Goal: Task Accomplishment & Management: Manage account settings

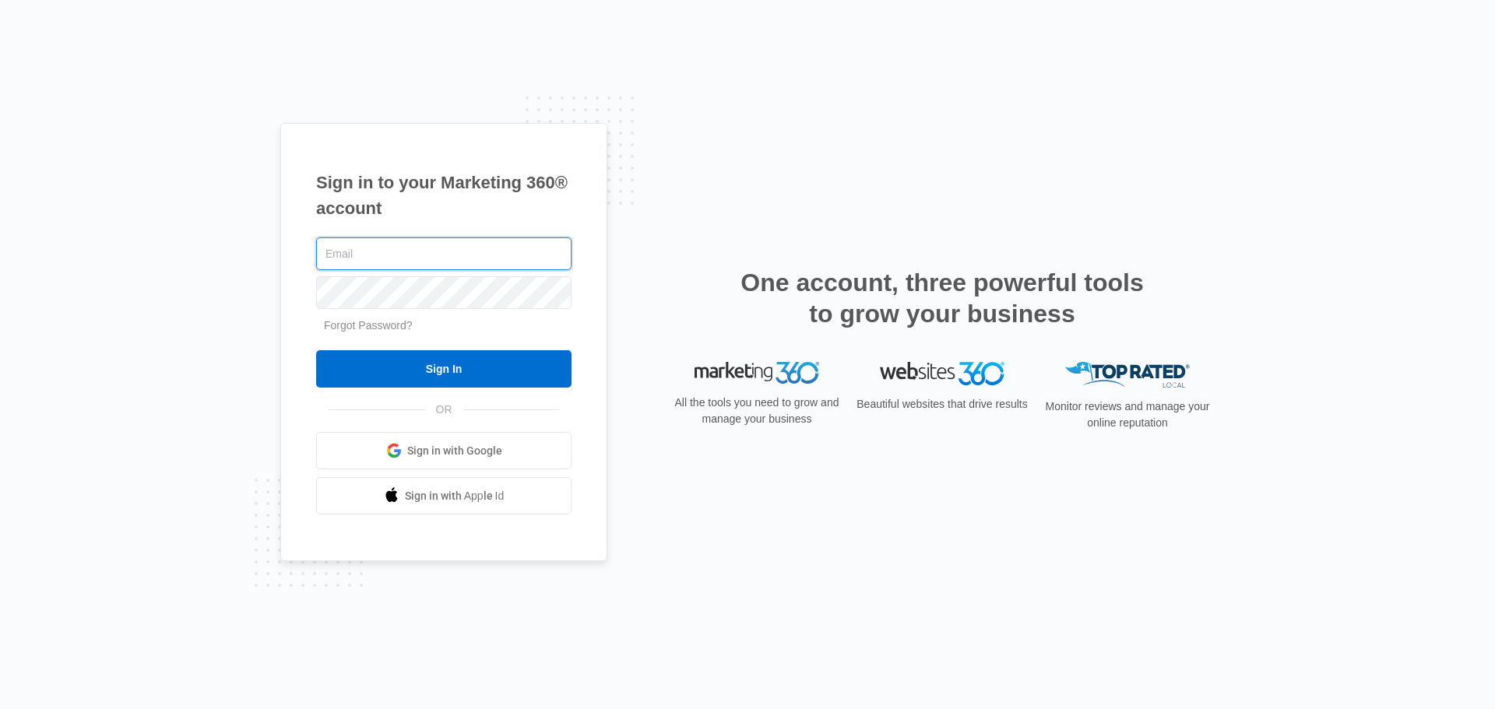
click at [390, 255] on input "text" at bounding box center [443, 253] width 255 height 33
type input "[PERSON_NAME][EMAIL_ADDRESS][DOMAIN_NAME]"
click at [316, 350] on input "Sign In" at bounding box center [443, 368] width 255 height 37
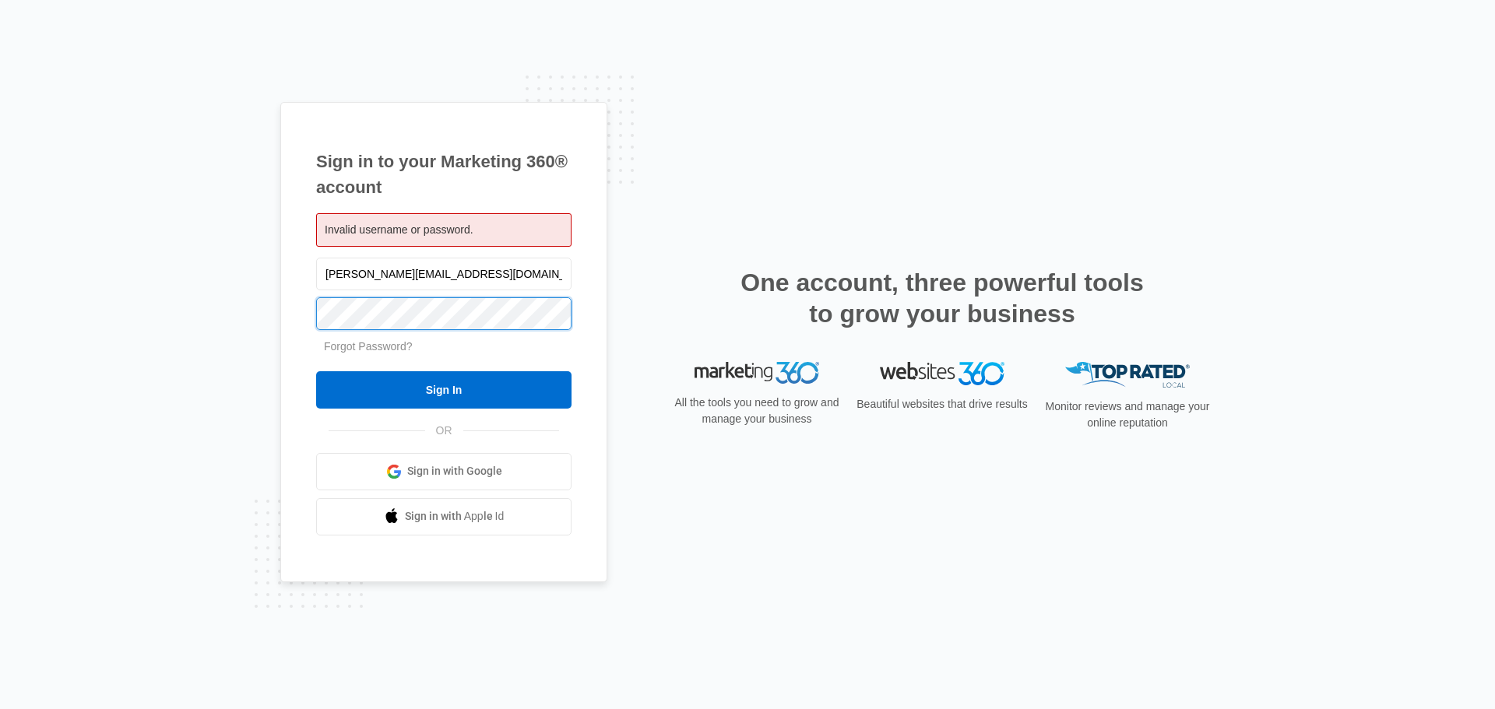
click at [316, 371] on input "Sign In" at bounding box center [443, 389] width 255 height 37
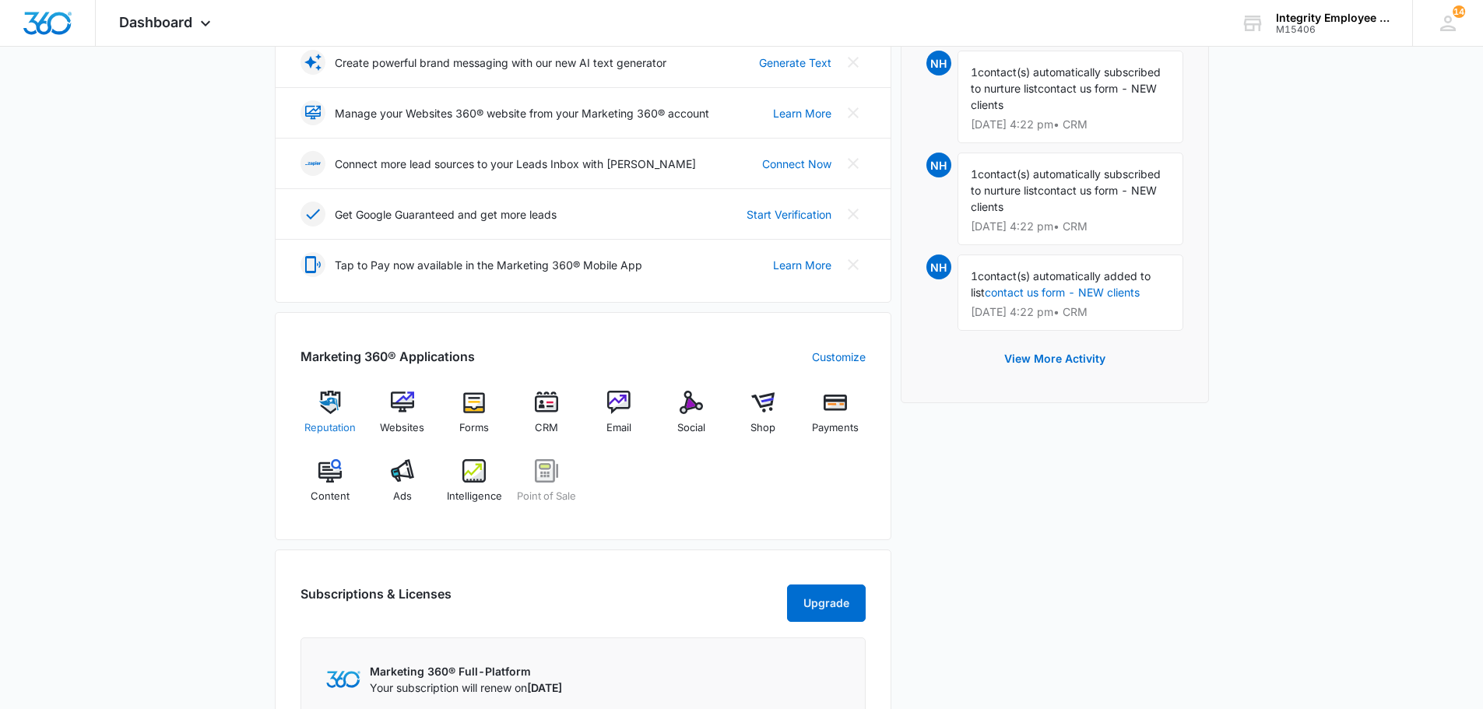
scroll to position [389, 0]
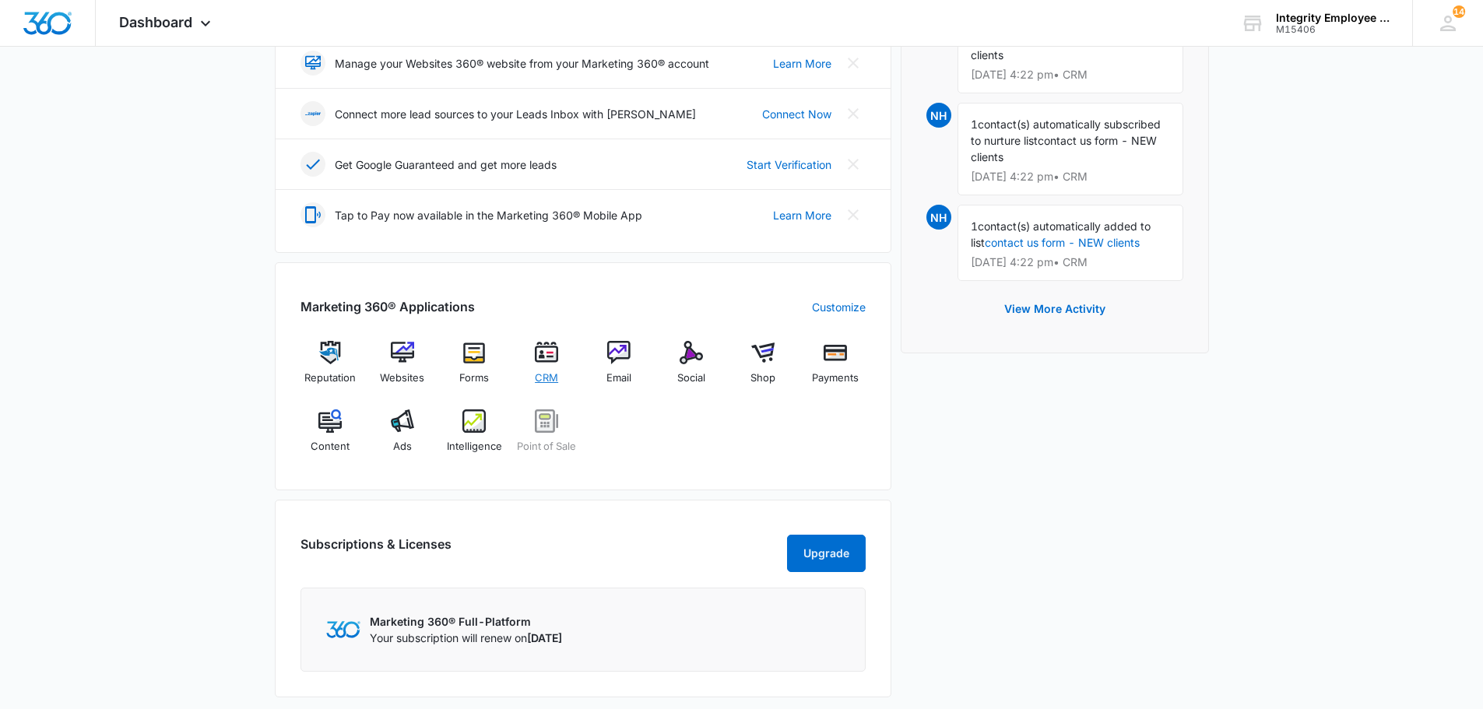
click at [549, 361] on img at bounding box center [546, 352] width 23 height 23
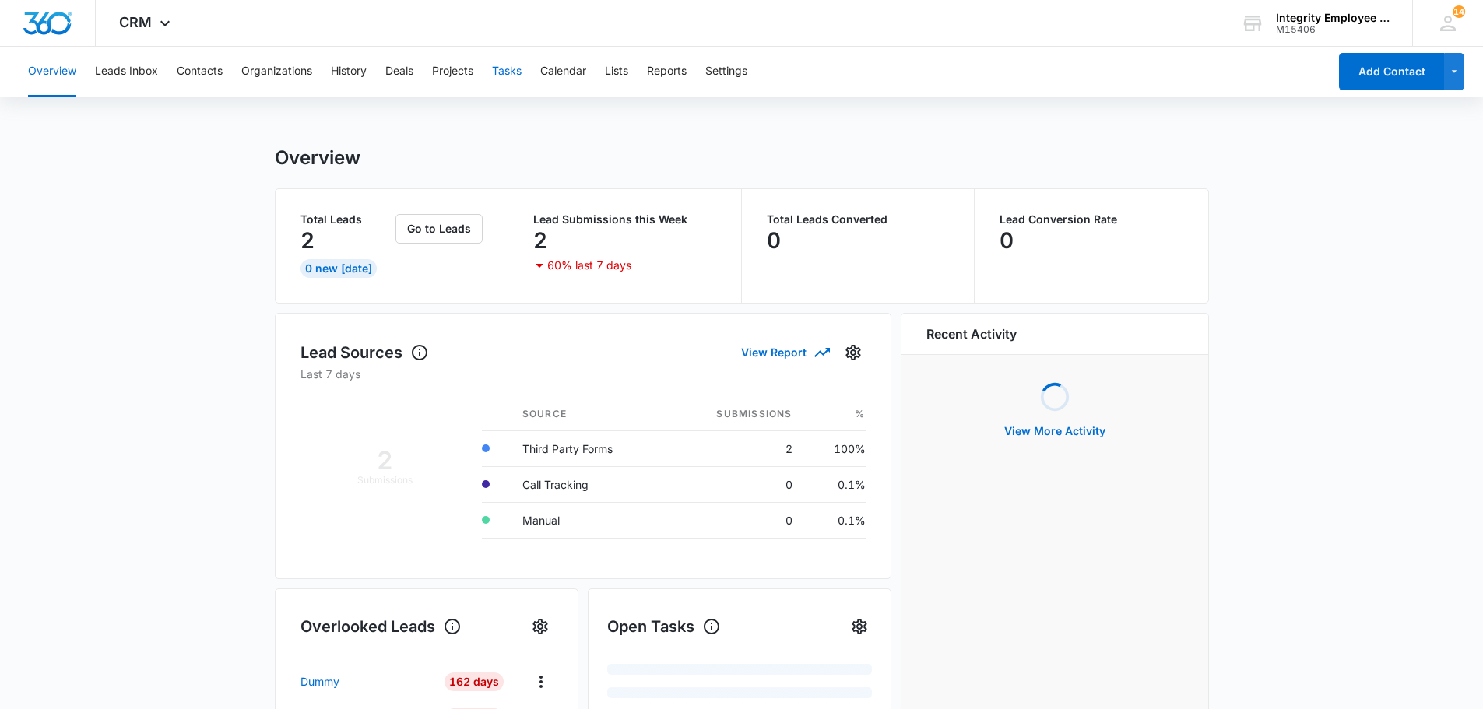
click at [519, 73] on button "Tasks" at bounding box center [507, 72] width 30 height 50
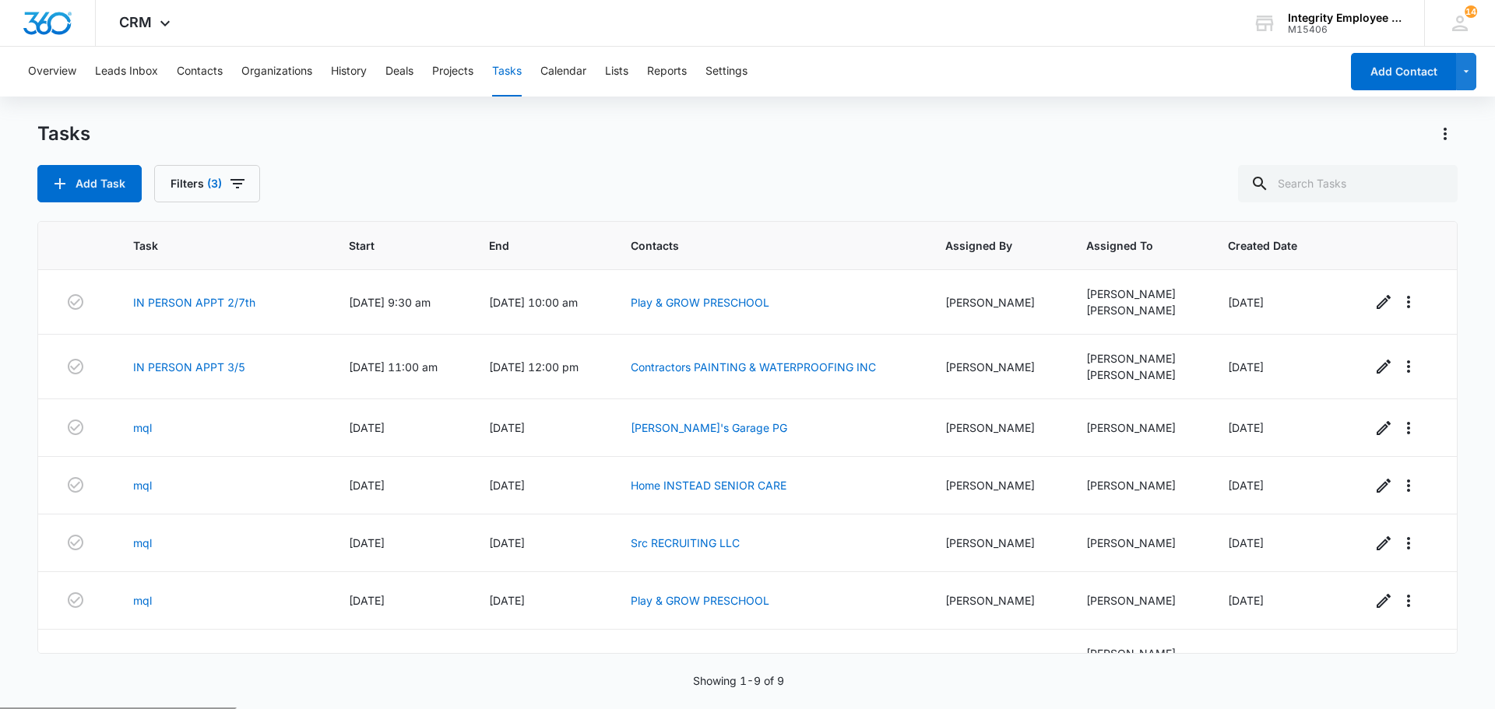
click at [506, 72] on button "Tasks" at bounding box center [507, 72] width 30 height 50
click at [1374, 593] on icon "button" at bounding box center [1383, 601] width 19 height 19
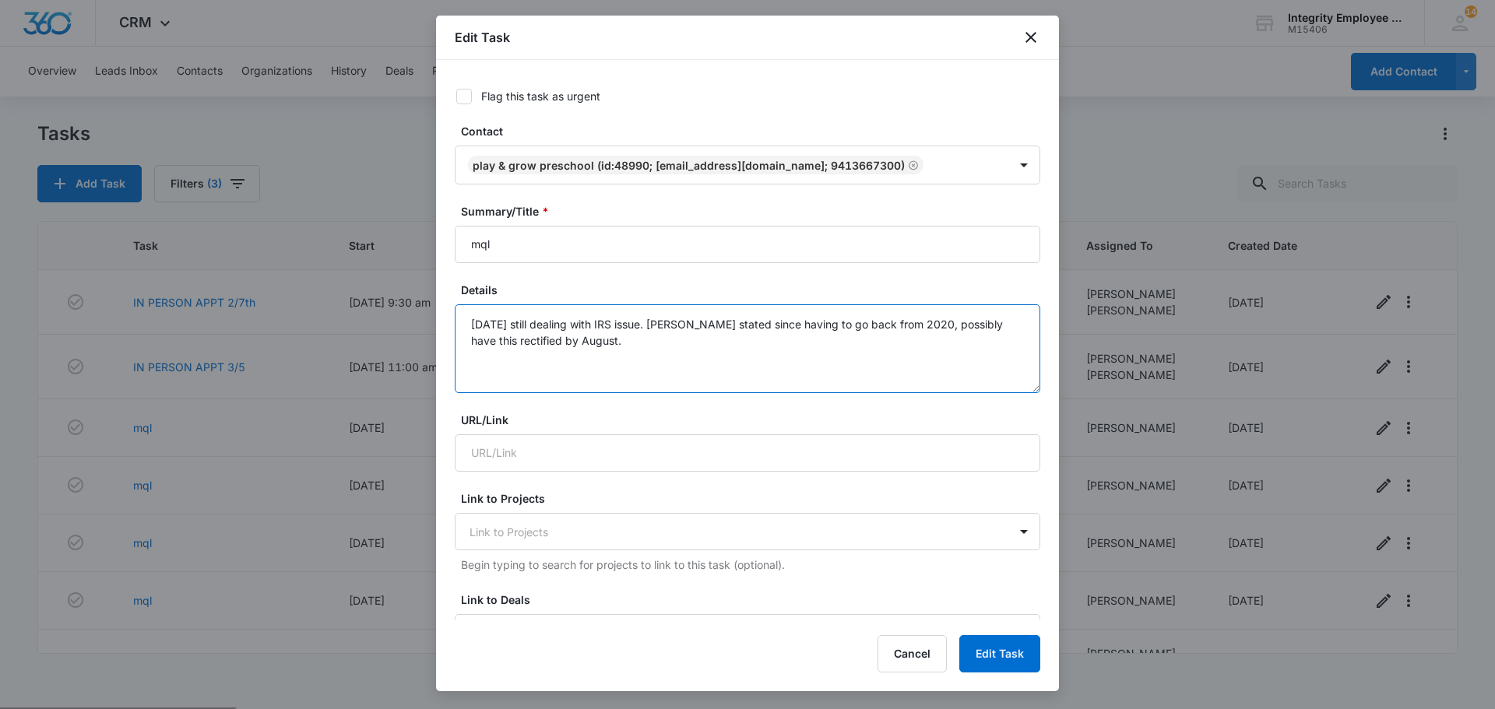
click at [733, 350] on textarea "5/29/25 still dealing with IRS issue. IRS stated since having to go back from 2…" at bounding box center [747, 348] width 585 height 89
click at [905, 666] on button "Cancel" at bounding box center [911, 653] width 69 height 37
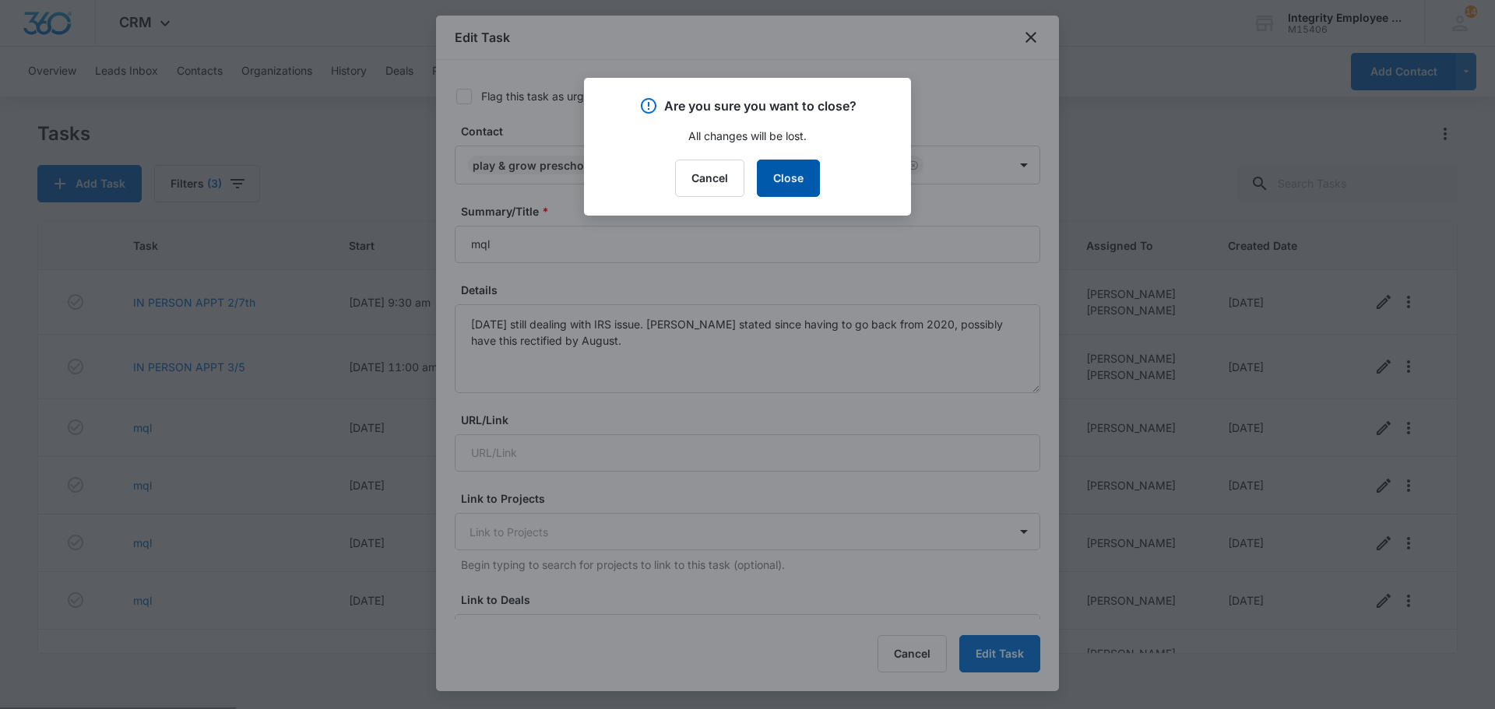
click at [803, 177] on button "Close" at bounding box center [788, 178] width 63 height 37
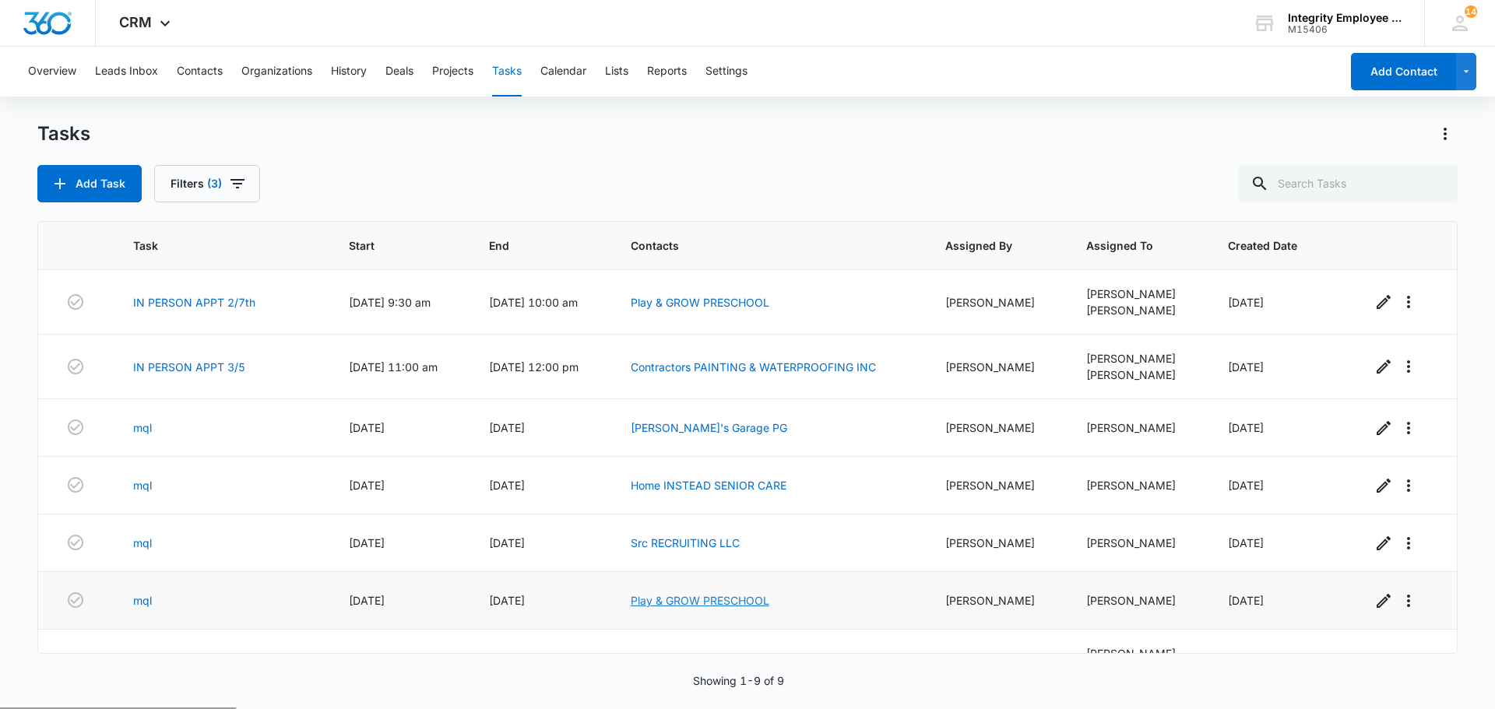
click at [680, 599] on link "Play & GROW PRESCHOOL" at bounding box center [700, 600] width 139 height 13
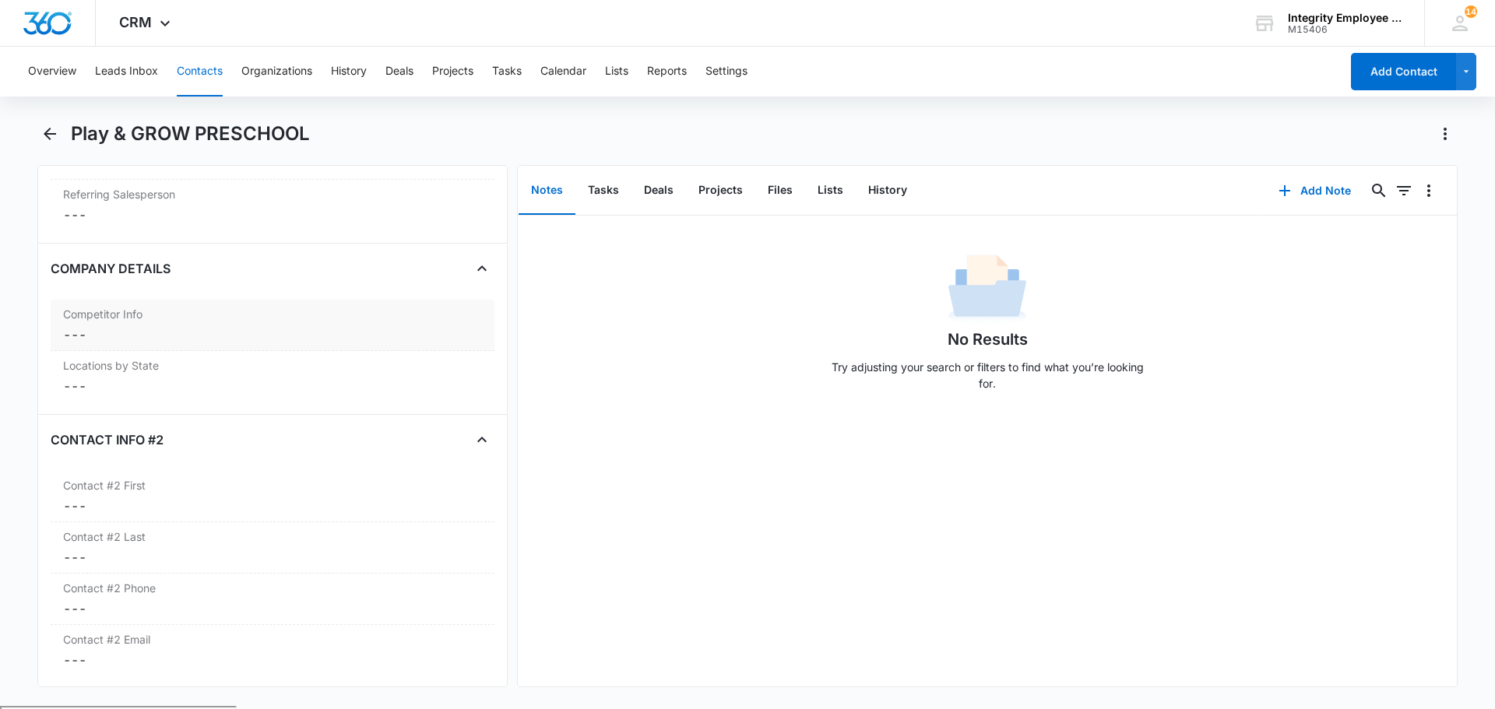
scroll to position [2024, 0]
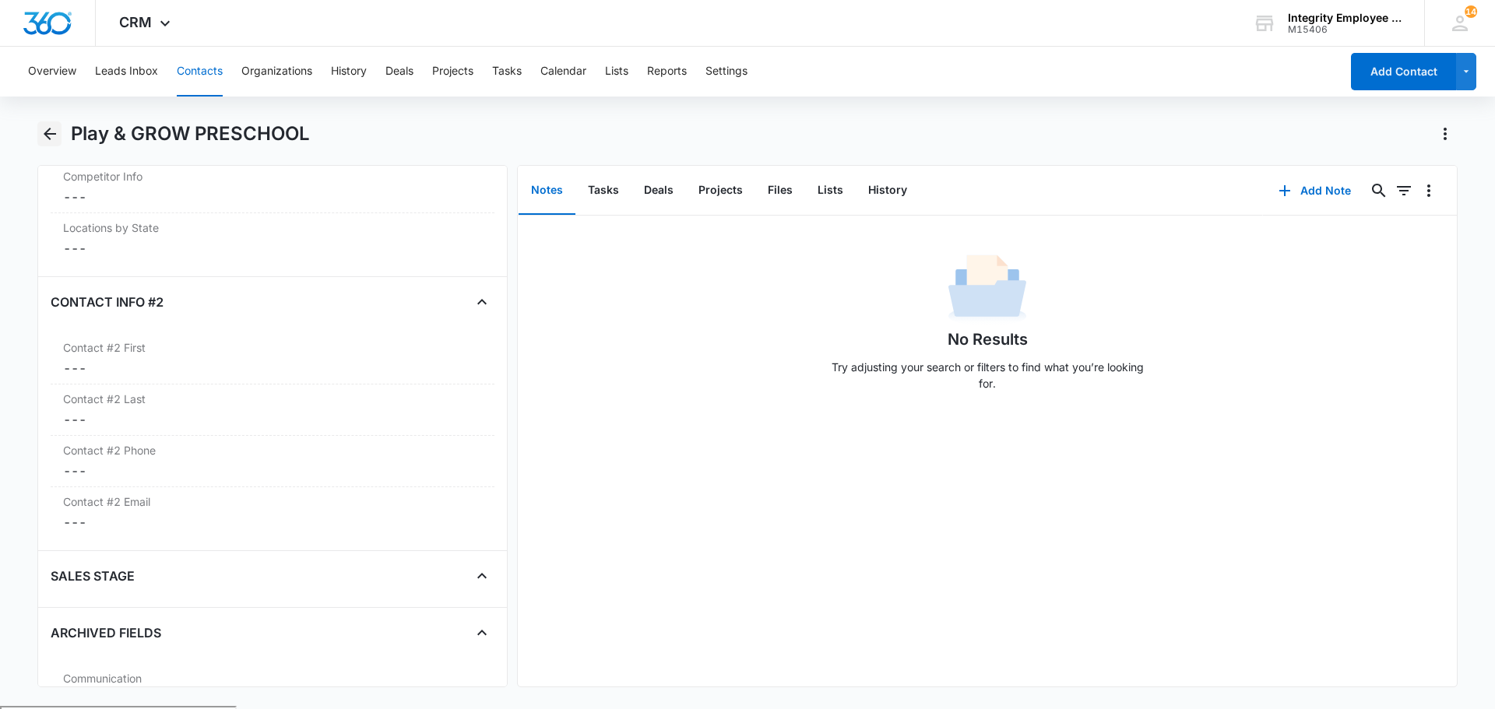
click at [58, 122] on button "Back" at bounding box center [49, 133] width 24 height 25
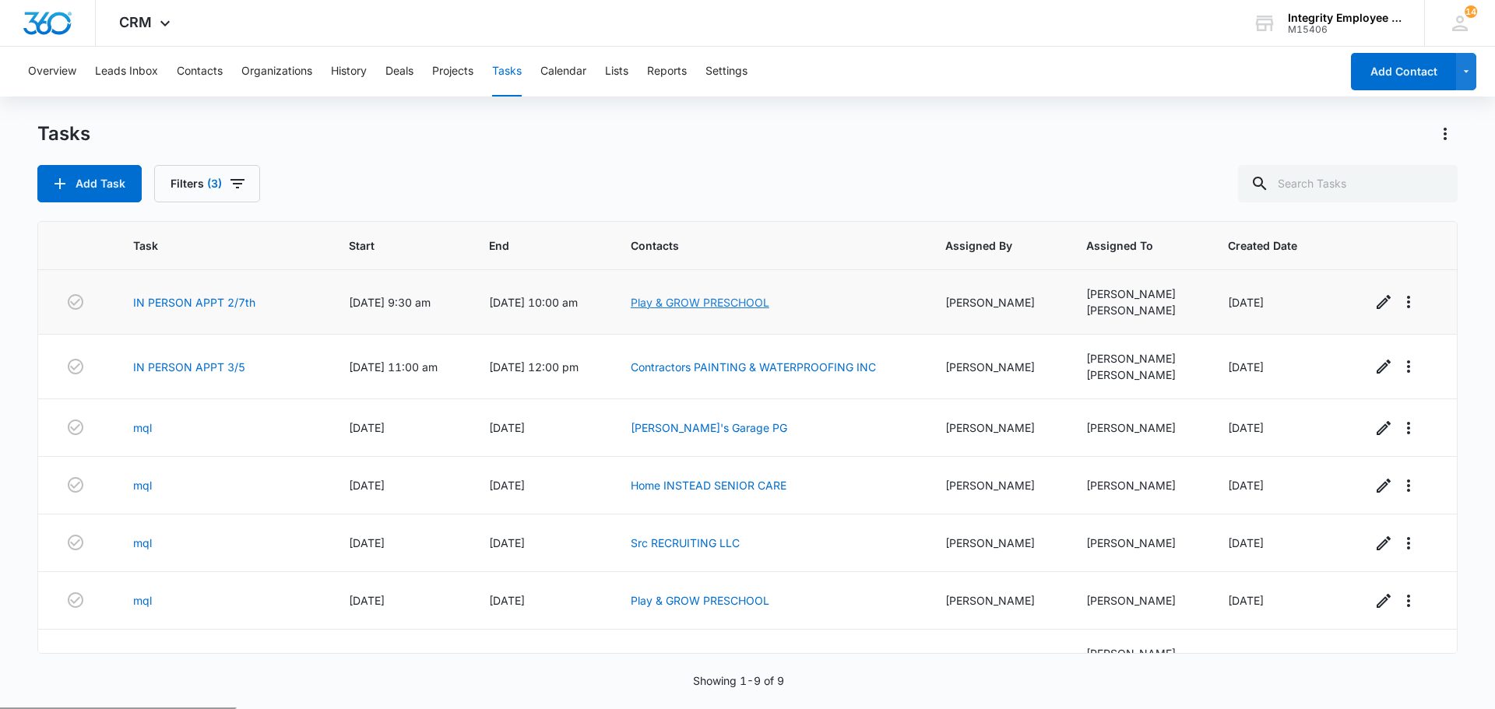
click at [714, 306] on link "Play & GROW PRESCHOOL" at bounding box center [700, 302] width 139 height 13
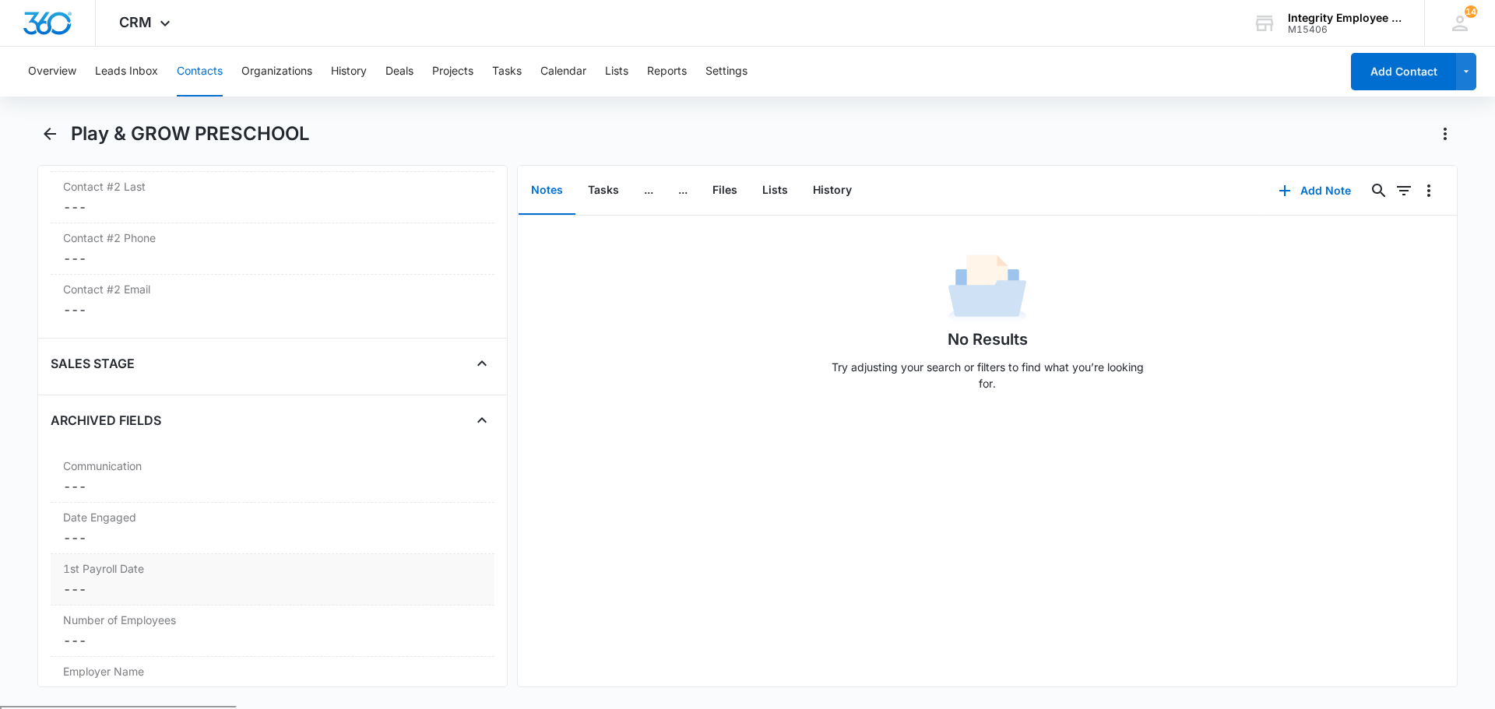
scroll to position [2351, 0]
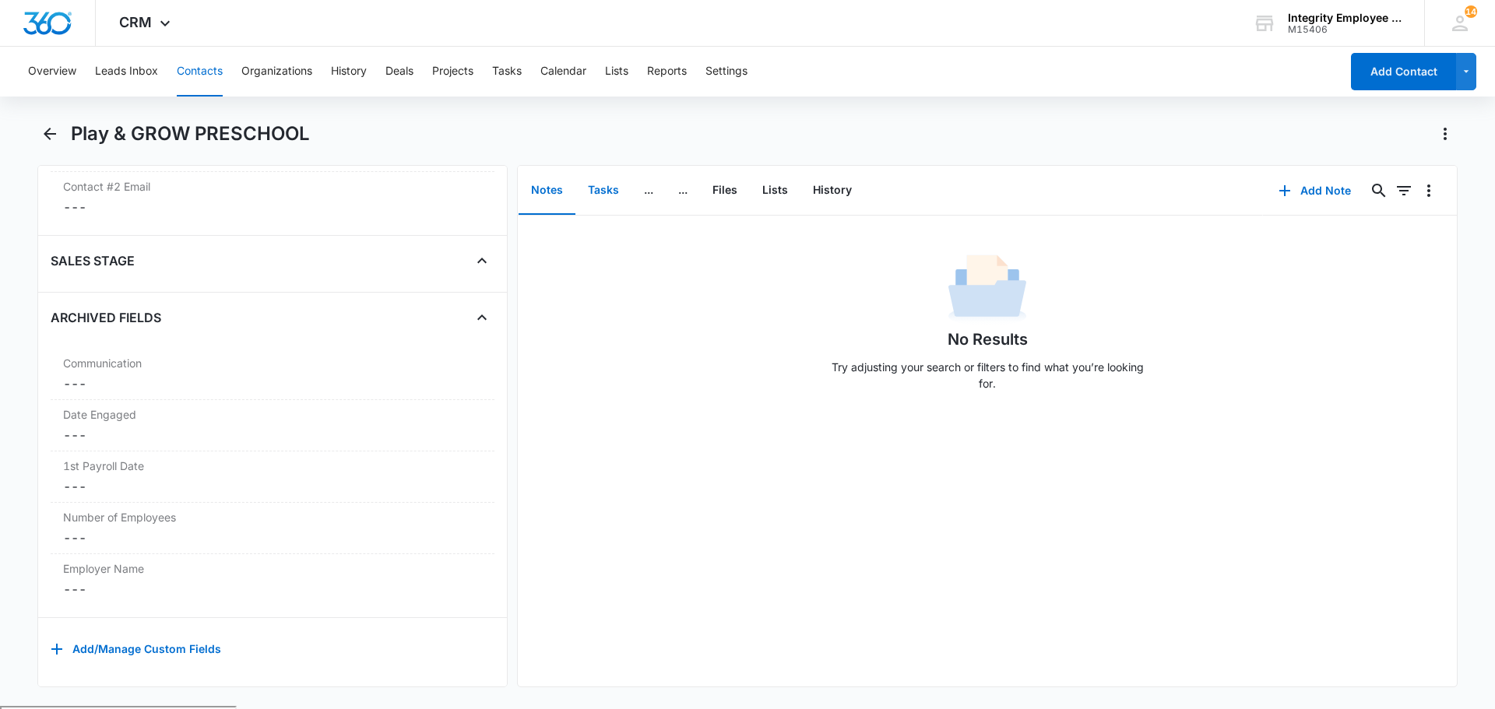
click at [596, 196] on button "Tasks" at bounding box center [603, 191] width 56 height 48
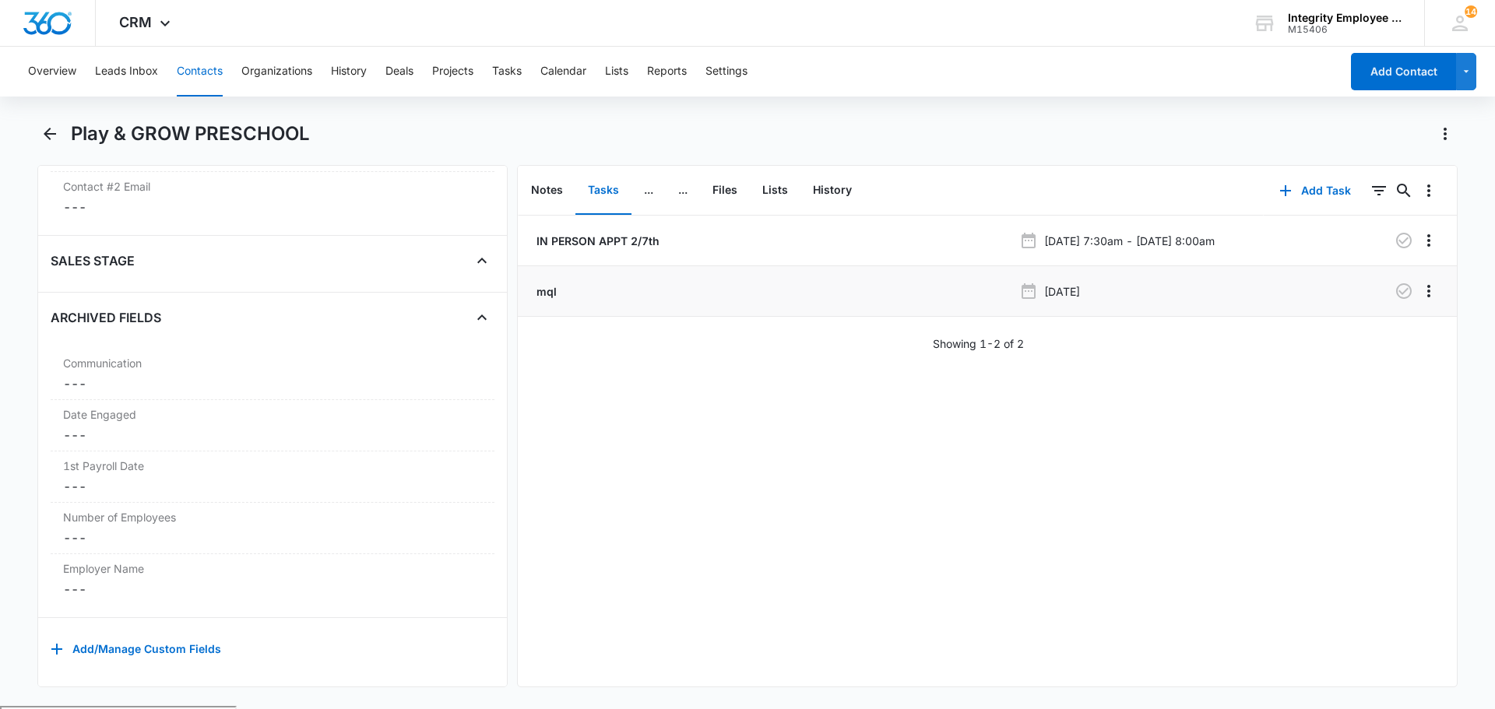
click at [546, 304] on li "mql Aug 6, 2025" at bounding box center [987, 291] width 939 height 51
click at [556, 238] on p "IN PERSON APPT 2/7th" at bounding box center [596, 241] width 126 height 16
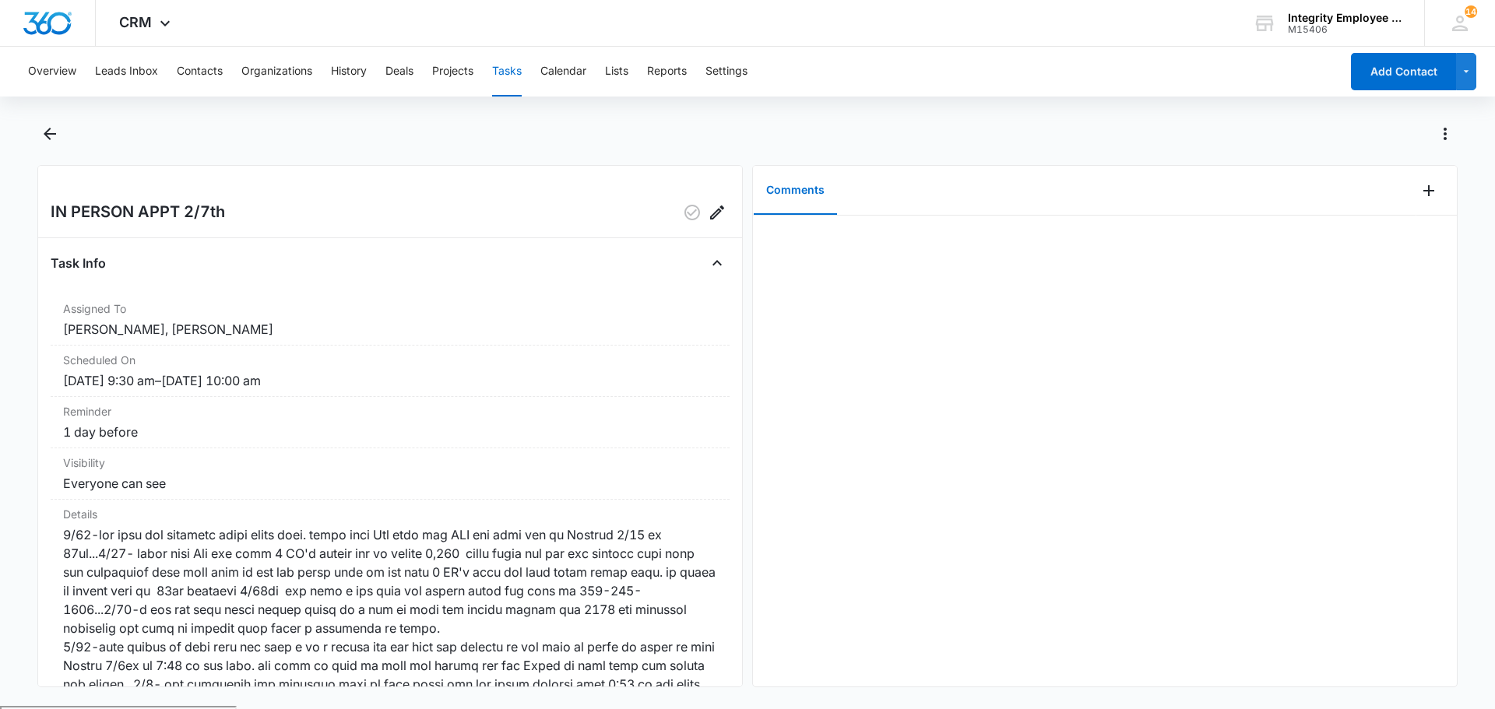
scroll to position [78, 0]
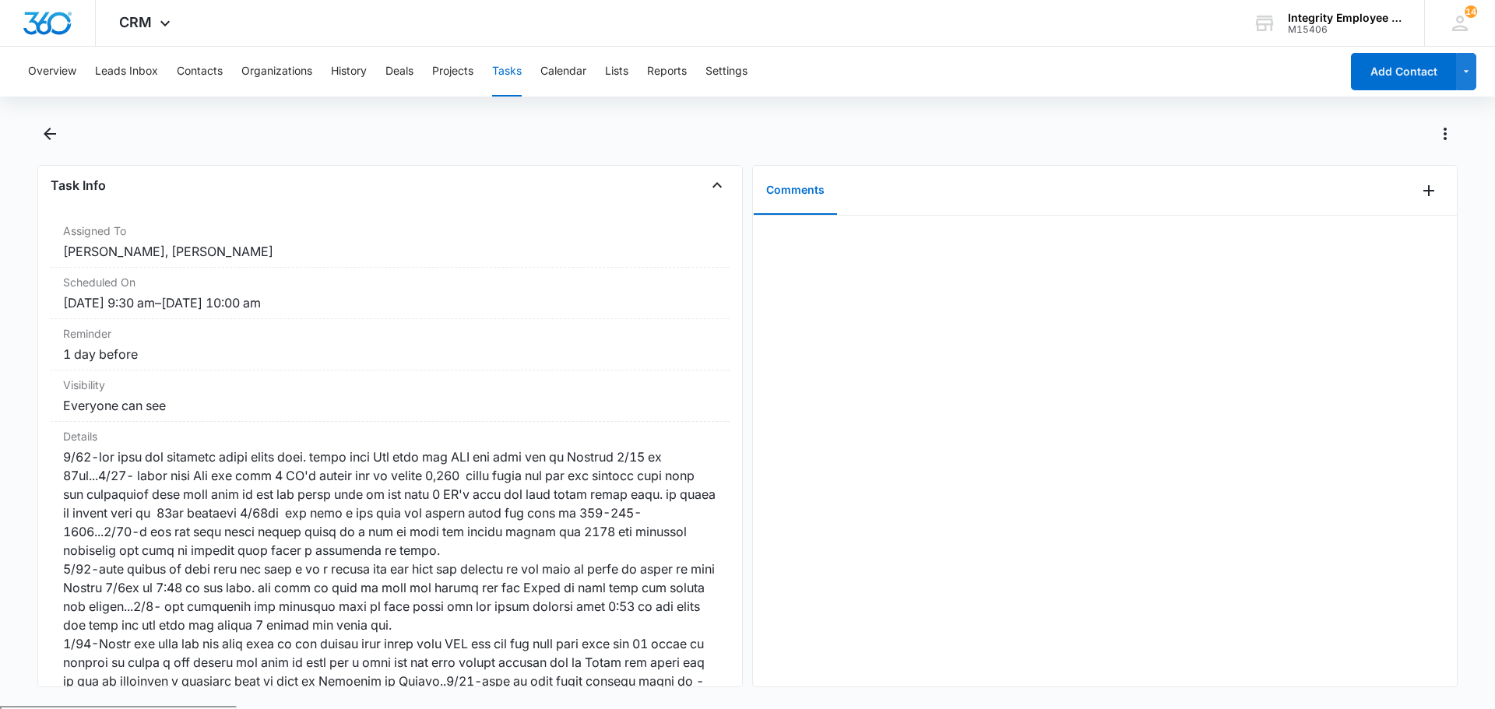
click at [509, 79] on button "Tasks" at bounding box center [507, 72] width 30 height 50
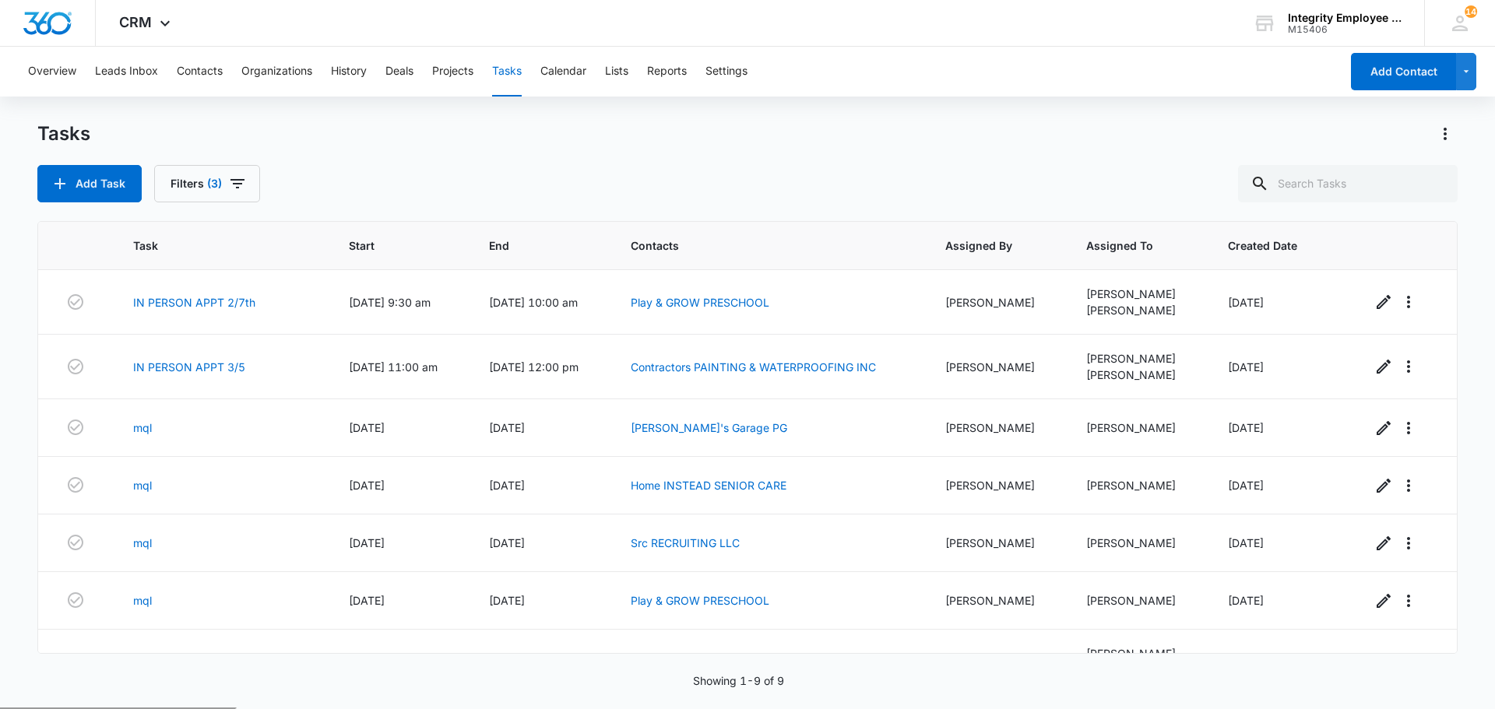
click at [882, 132] on div "Tasks" at bounding box center [747, 133] width 1420 height 25
click at [67, 371] on icon "button" at bounding box center [75, 366] width 19 height 19
click at [77, 298] on icon "button" at bounding box center [75, 302] width 19 height 19
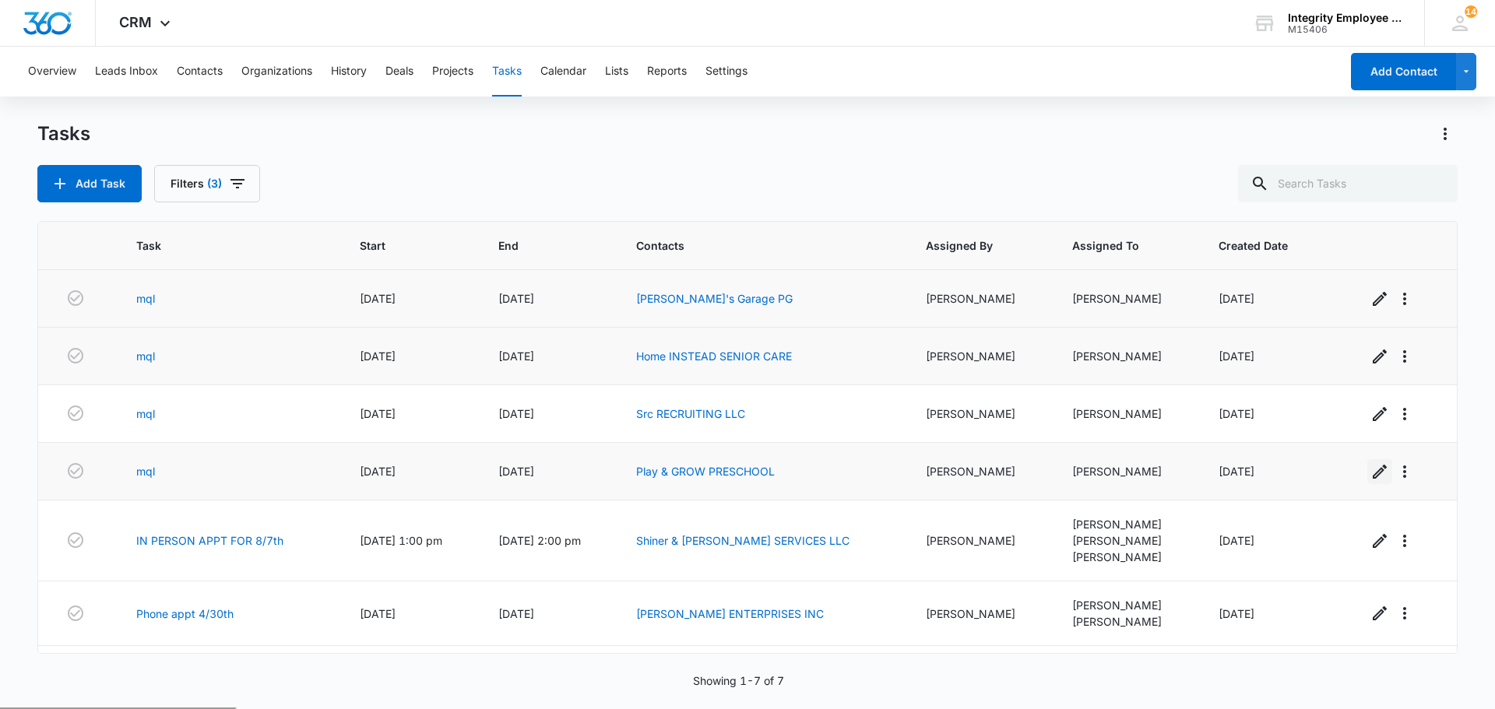
click at [1370, 473] on icon "button" at bounding box center [1379, 471] width 19 height 19
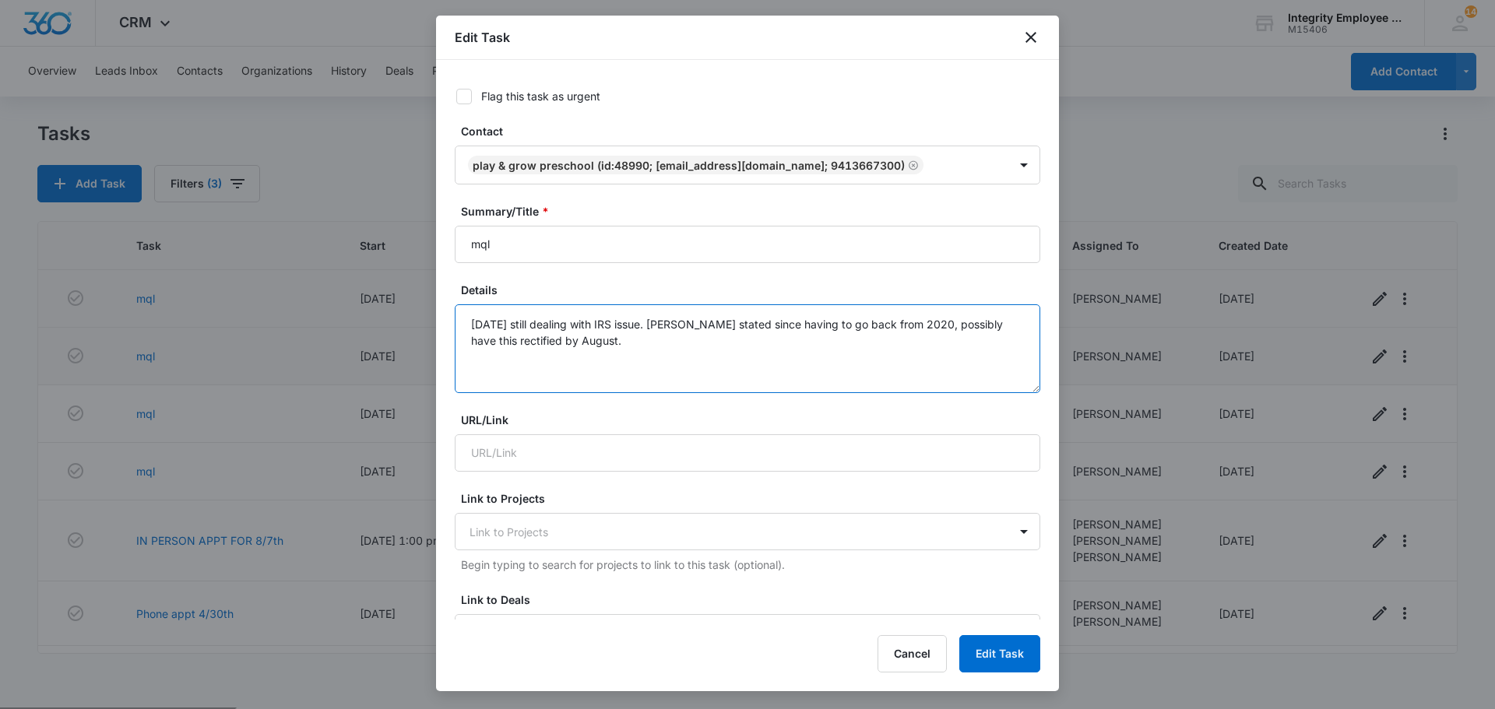
click at [554, 350] on textarea "5/29/25 still dealing with IRS issue. IRS stated since having to go back from 2…" at bounding box center [747, 348] width 585 height 89
click at [592, 341] on textarea "5/29/25 still dealing with IRS issue. IRS stated since having to go back from 2…" at bounding box center [747, 348] width 585 height 89
click at [1032, 37] on icon "close" at bounding box center [1030, 37] width 11 height 11
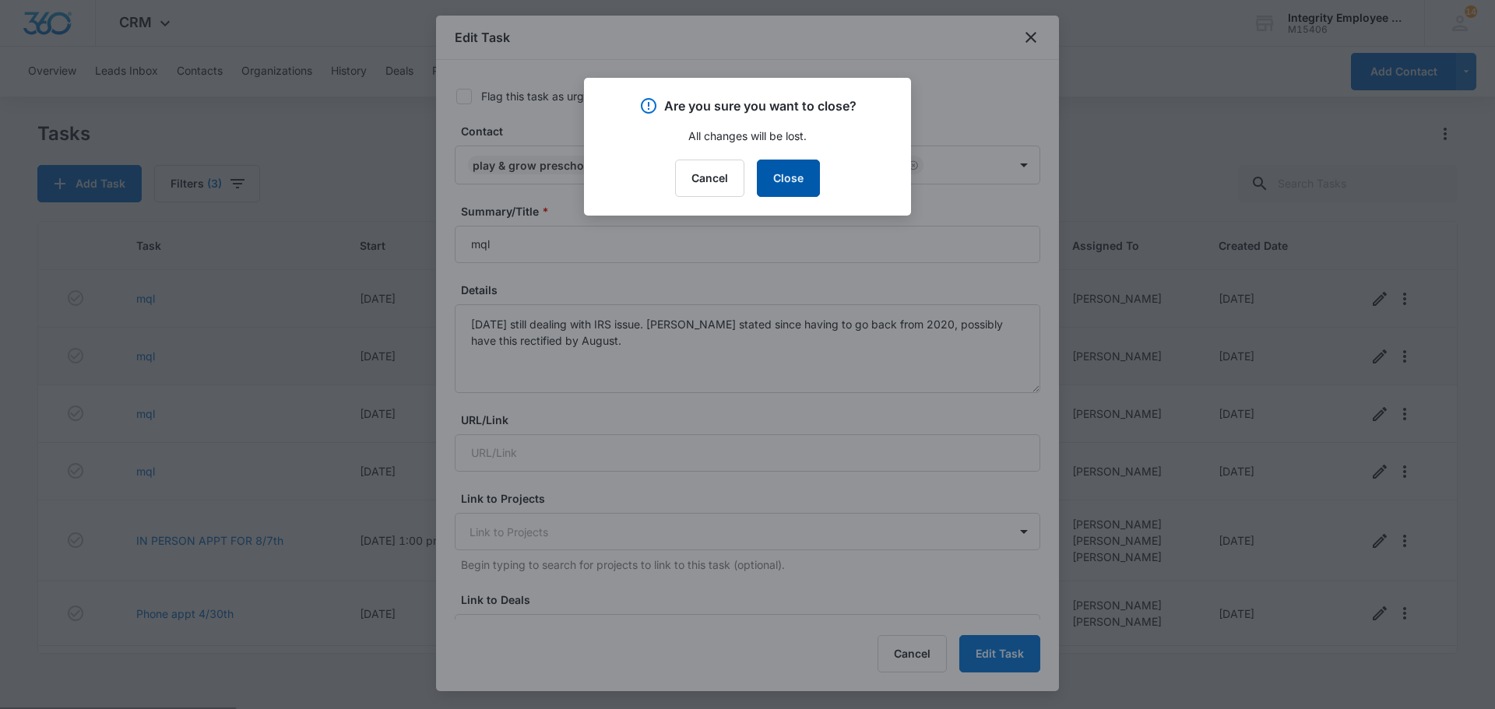
click at [785, 179] on button "Close" at bounding box center [788, 178] width 63 height 37
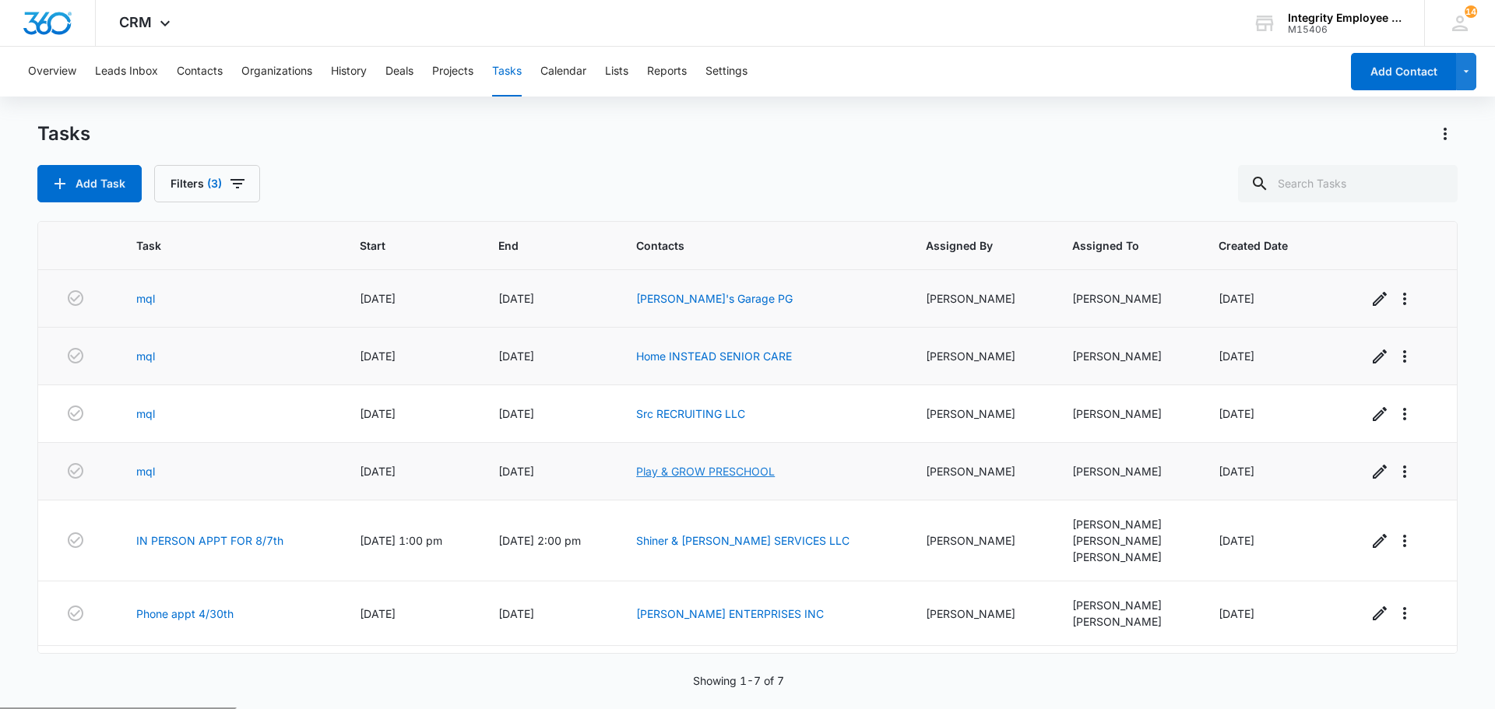
click at [734, 476] on link "Play & GROW PRESCHOOL" at bounding box center [705, 471] width 139 height 13
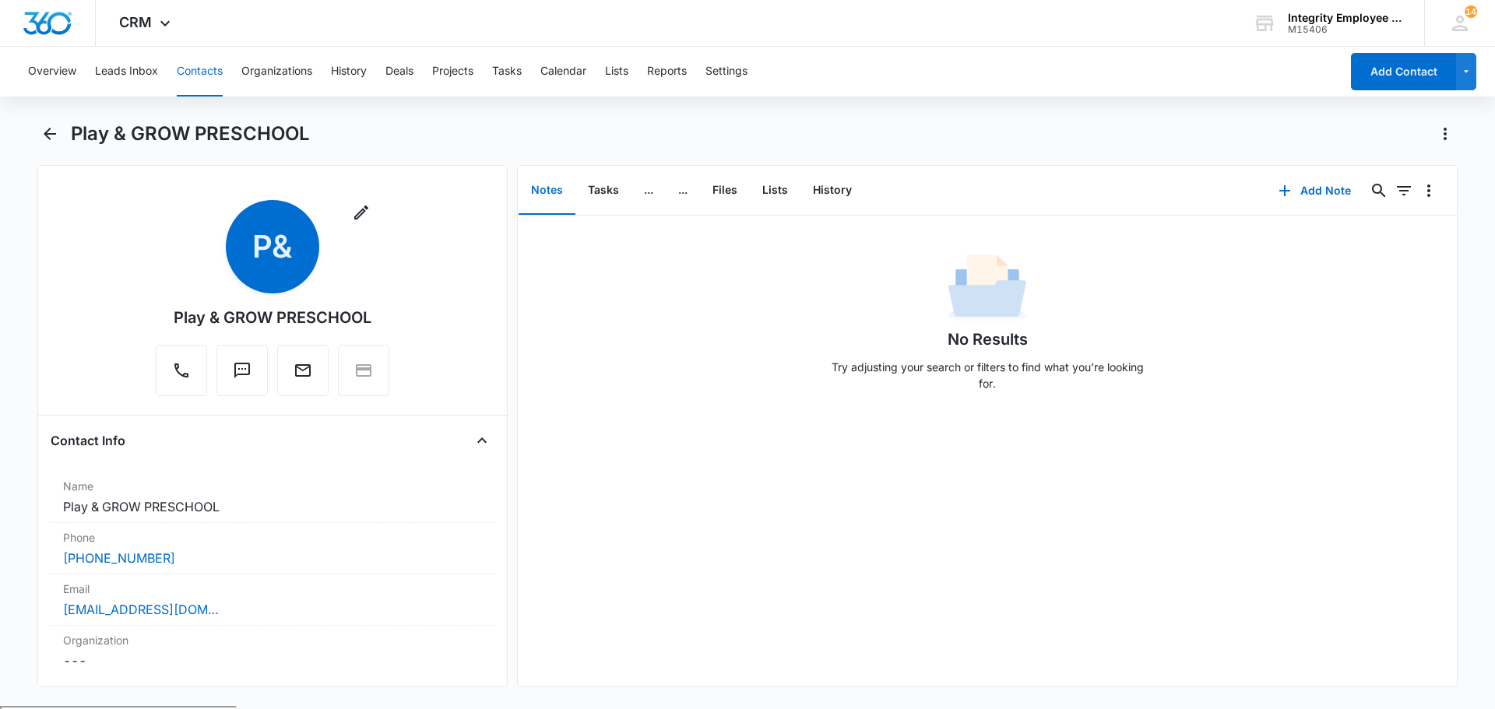
click at [208, 72] on button "Contacts" at bounding box center [200, 72] width 46 height 50
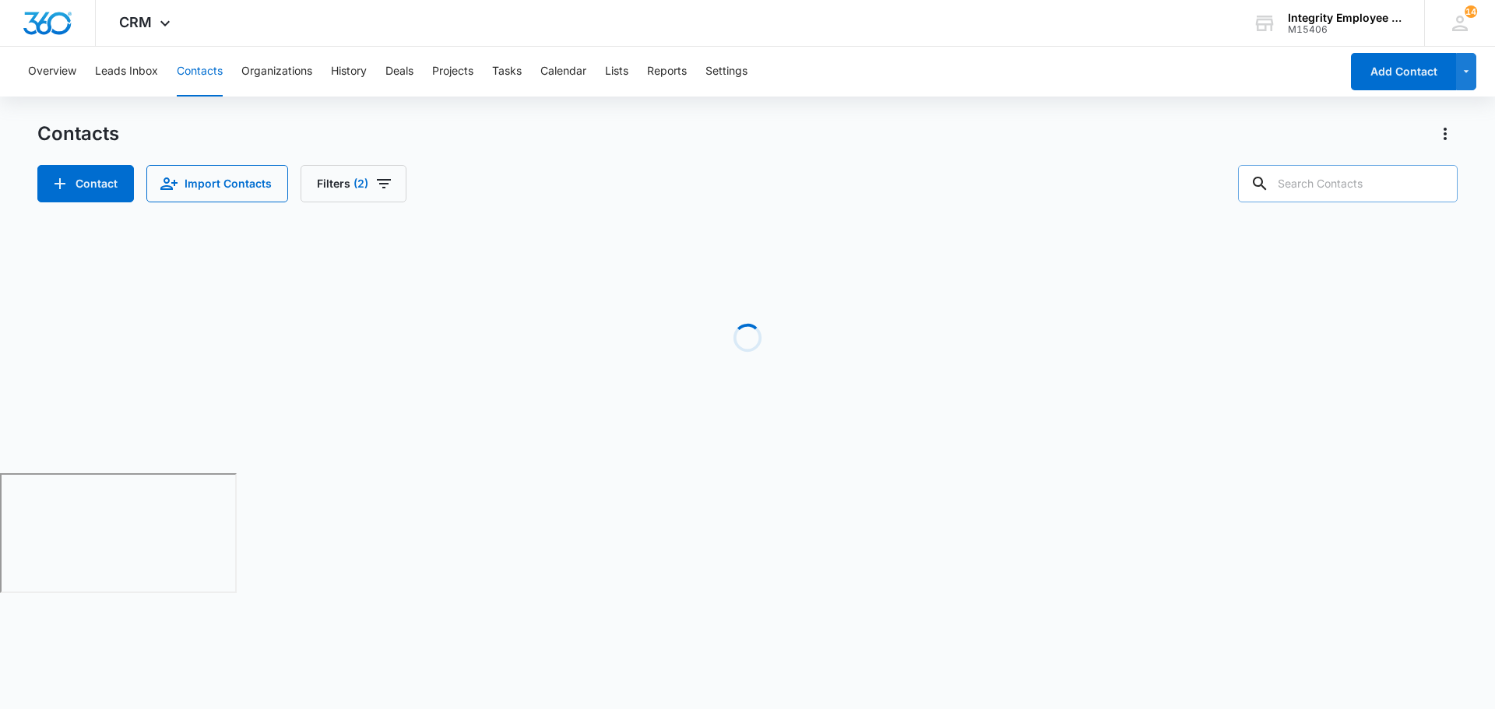
click at [1359, 194] on input "text" at bounding box center [1348, 183] width 220 height 37
click at [1375, 189] on input "play and grow" at bounding box center [1335, 183] width 243 height 37
type input "play and grow"
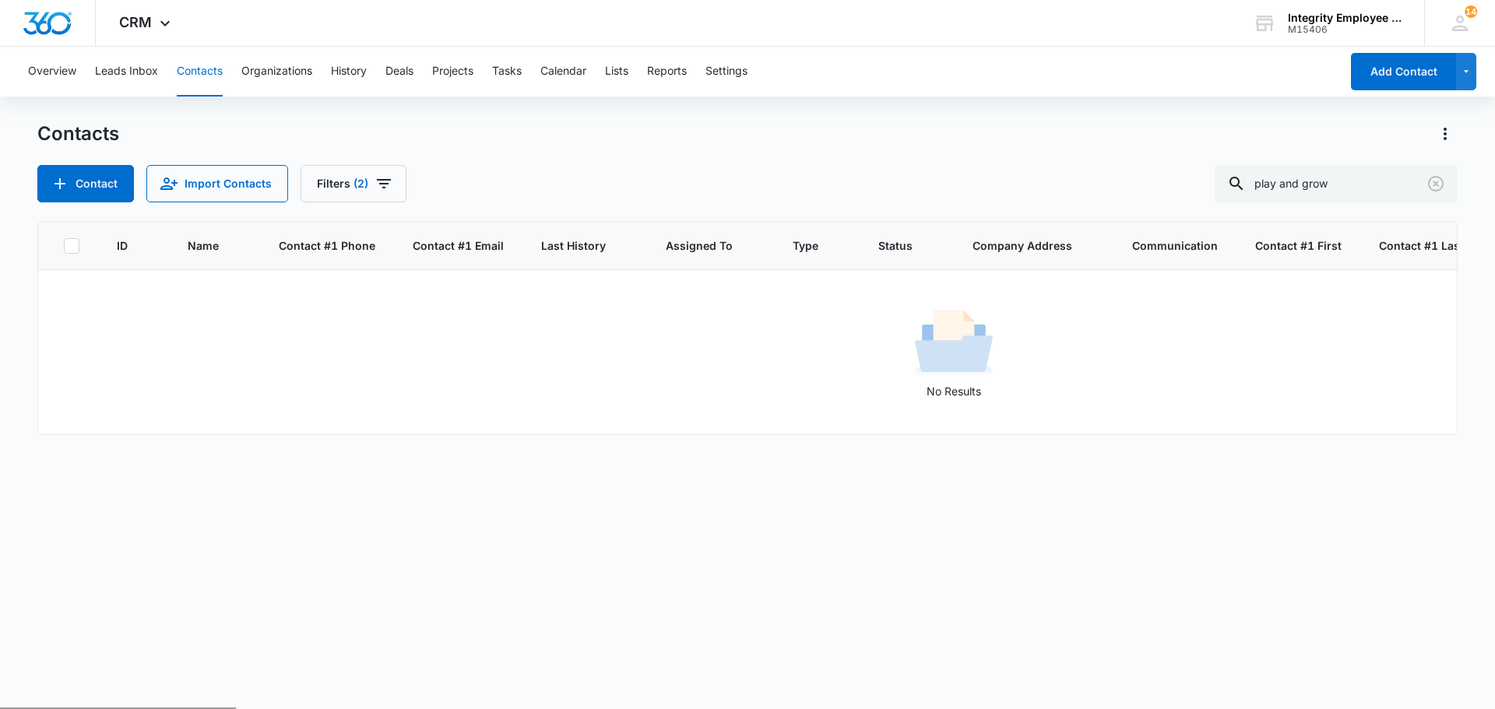
drag, startPoint x: 209, startPoint y: 82, endPoint x: 201, endPoint y: 83, distance: 8.7
click at [209, 80] on button "Contacts" at bounding box center [200, 72] width 46 height 50
click at [201, 83] on button "Contacts" at bounding box center [200, 72] width 46 height 50
click at [1430, 184] on icon "Clear" at bounding box center [1435, 183] width 19 height 19
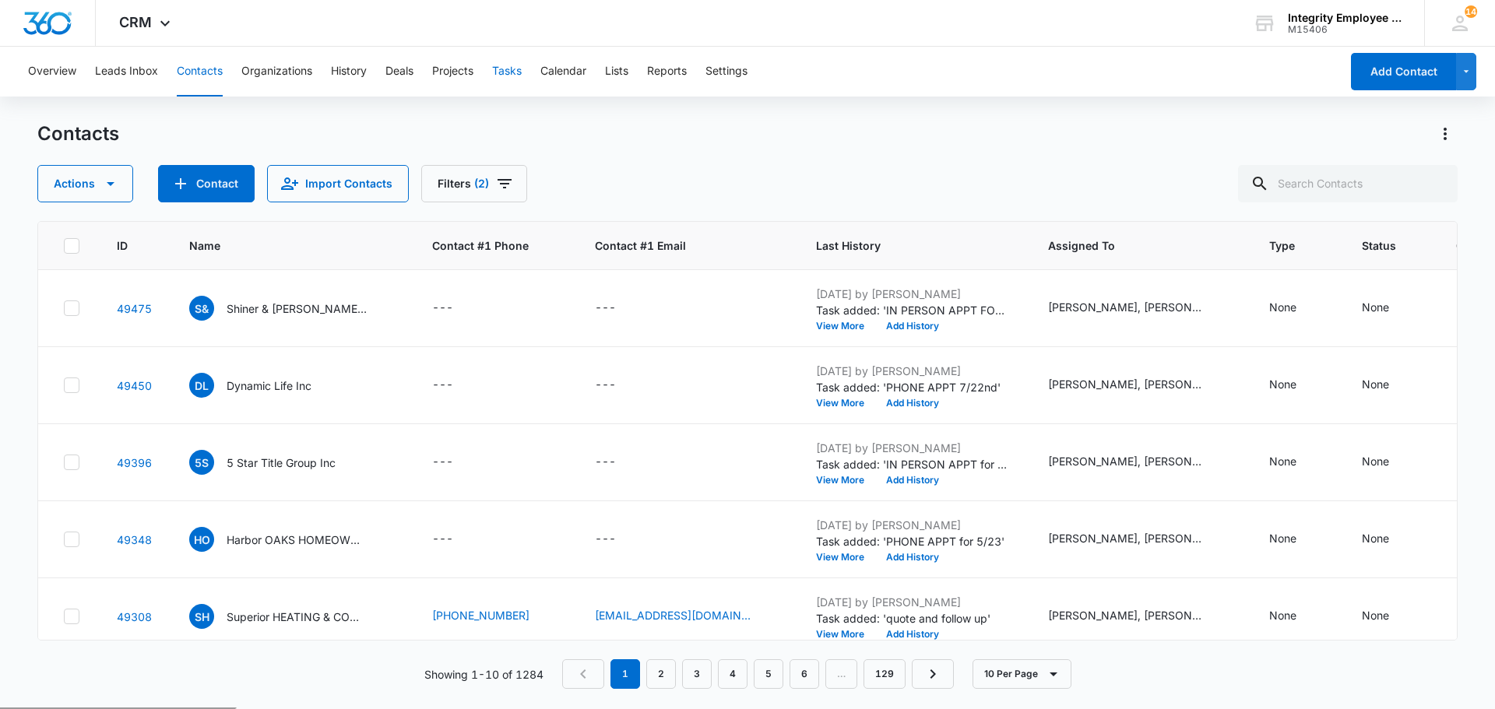
click at [515, 69] on button "Tasks" at bounding box center [507, 72] width 30 height 50
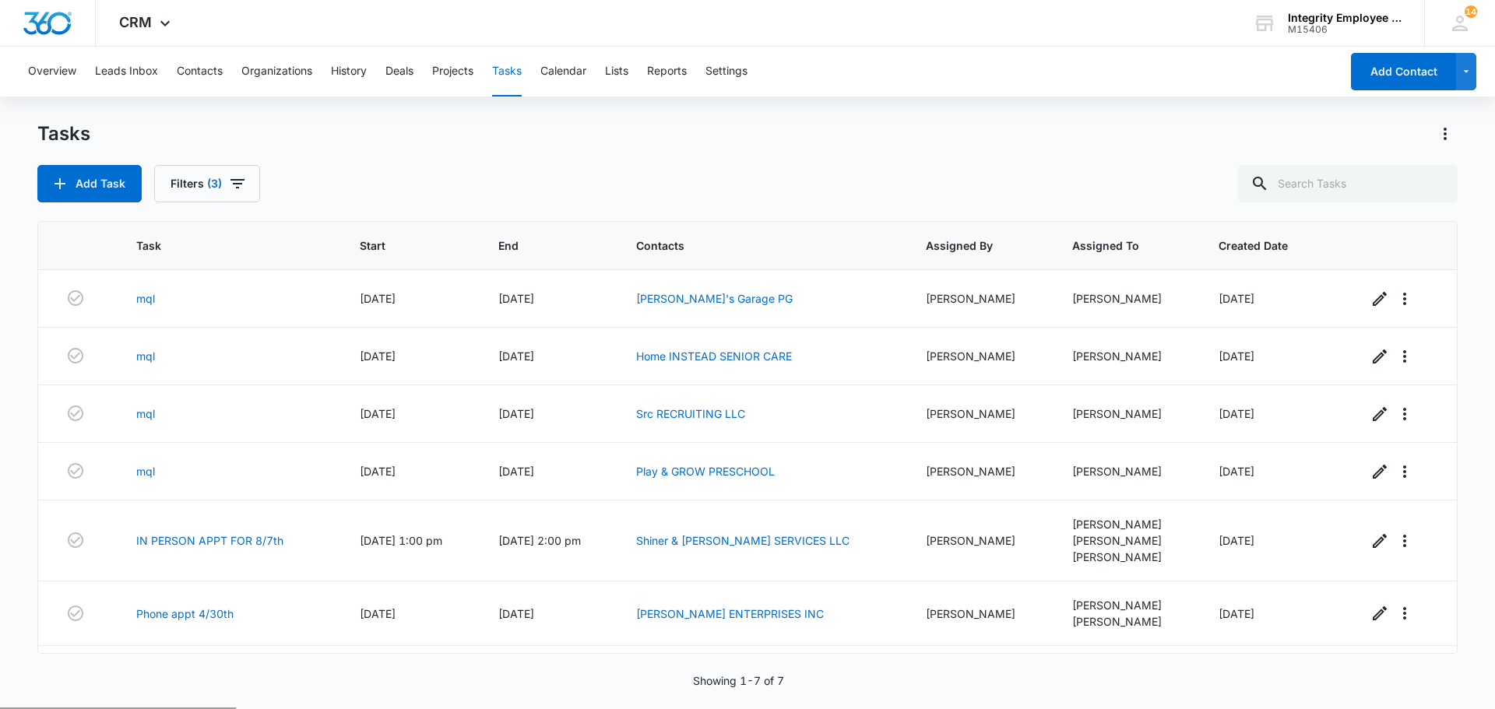
click at [517, 83] on button "Tasks" at bounding box center [507, 72] width 30 height 50
click at [1370, 466] on icon "button" at bounding box center [1379, 471] width 19 height 19
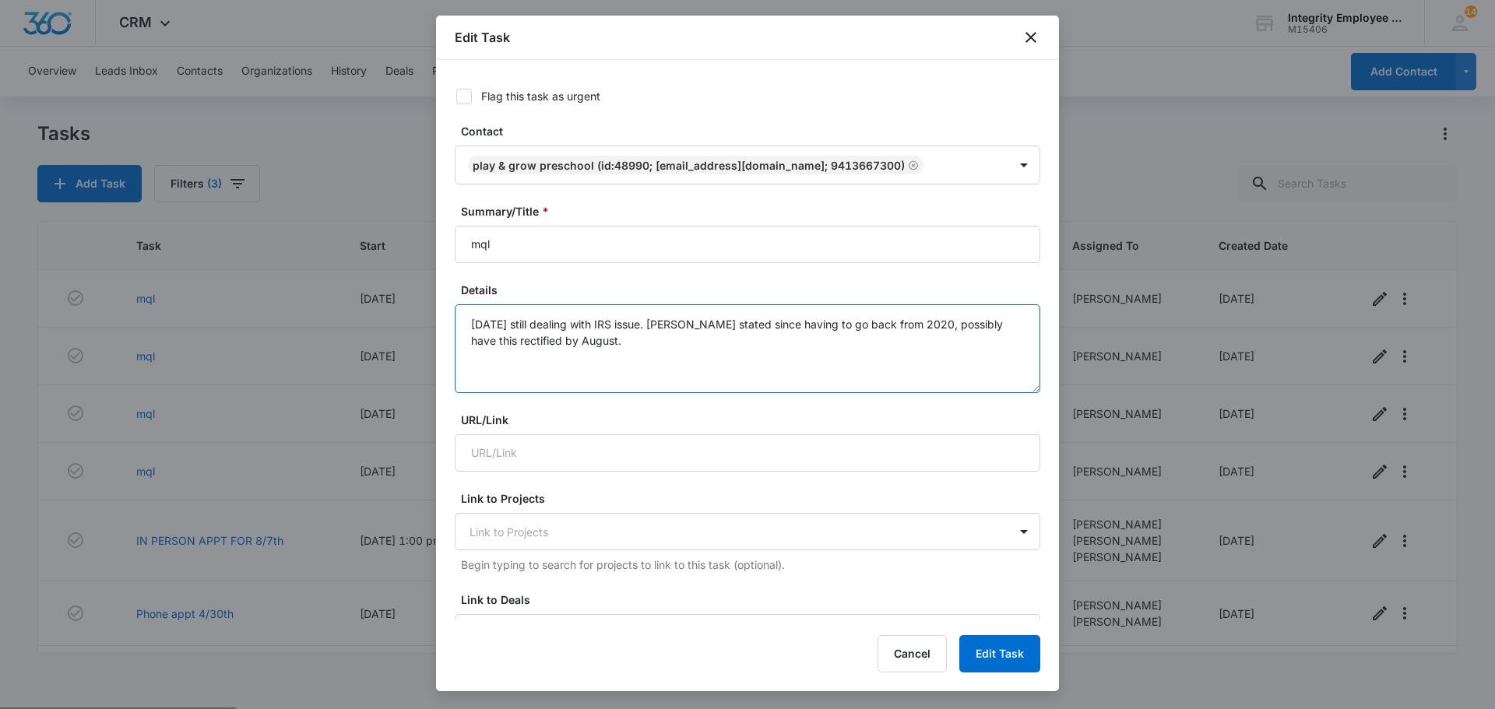
click at [672, 362] on textarea "5/29/25 still dealing with IRS issue. IRS stated since having to go back from 2…" at bounding box center [747, 348] width 585 height 89
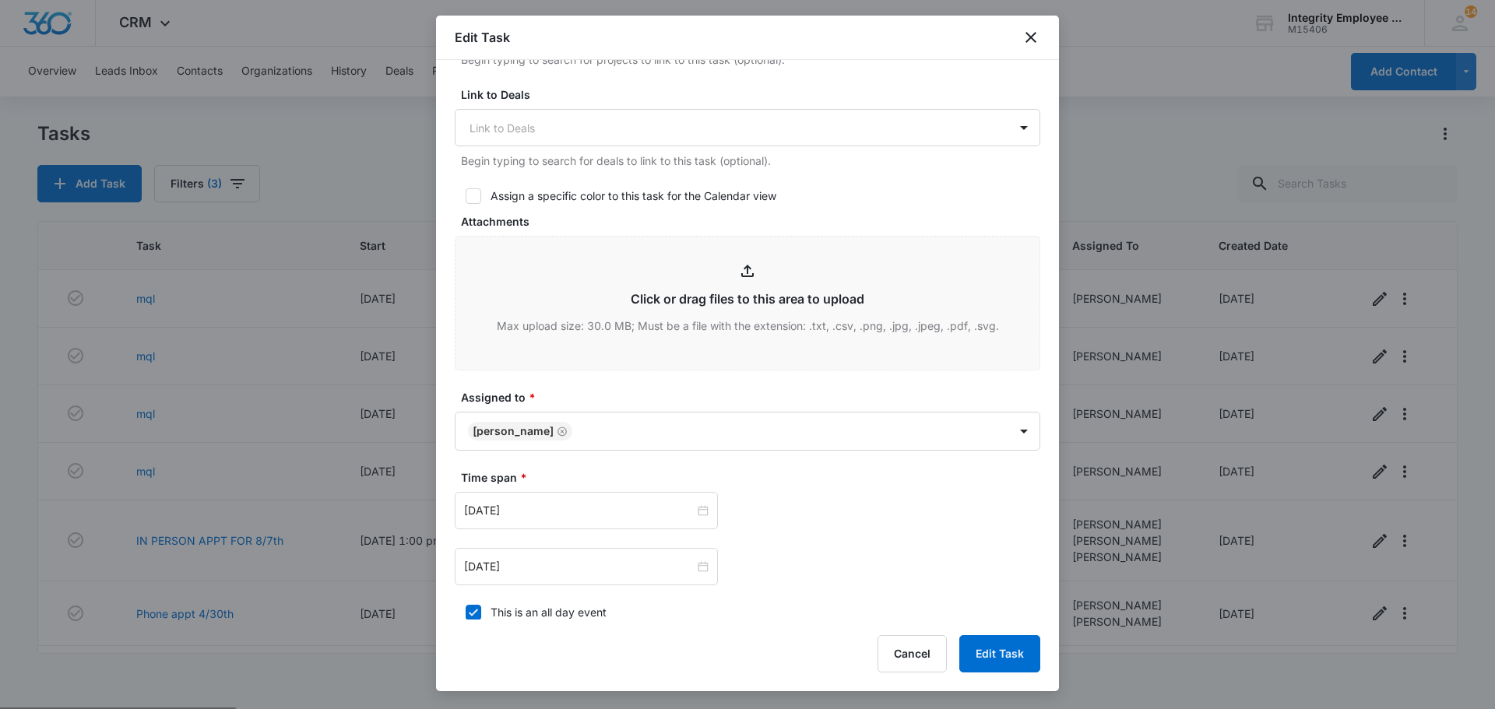
scroll to position [623, 0]
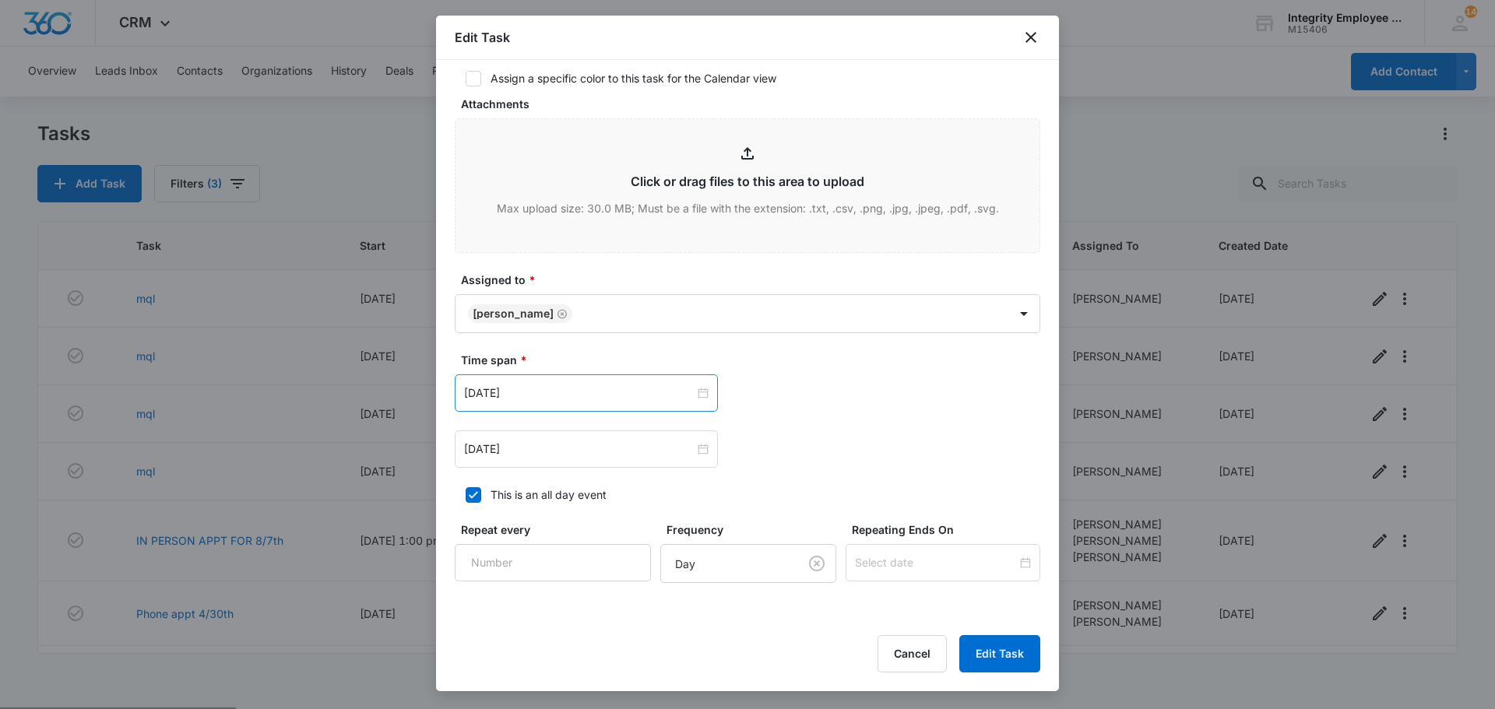
type textarea "5/29/25 still dealing with IRS issue. IRS stated since having to go back from 2…"
click at [540, 377] on div "Aug 6, 2025" at bounding box center [586, 392] width 263 height 37
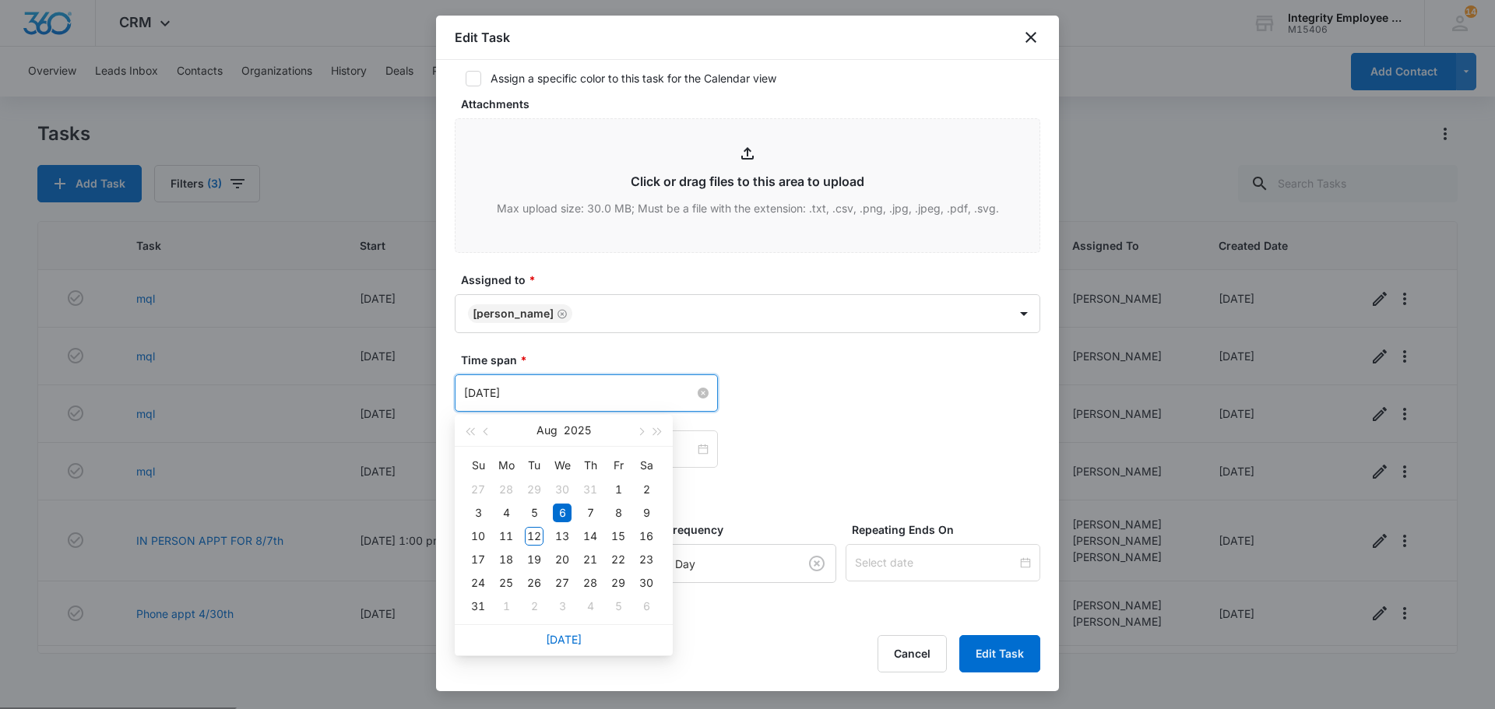
click at [543, 395] on input "Aug 6, 2025" at bounding box center [579, 393] width 230 height 17
click at [643, 432] on span "button" at bounding box center [640, 432] width 8 height 8
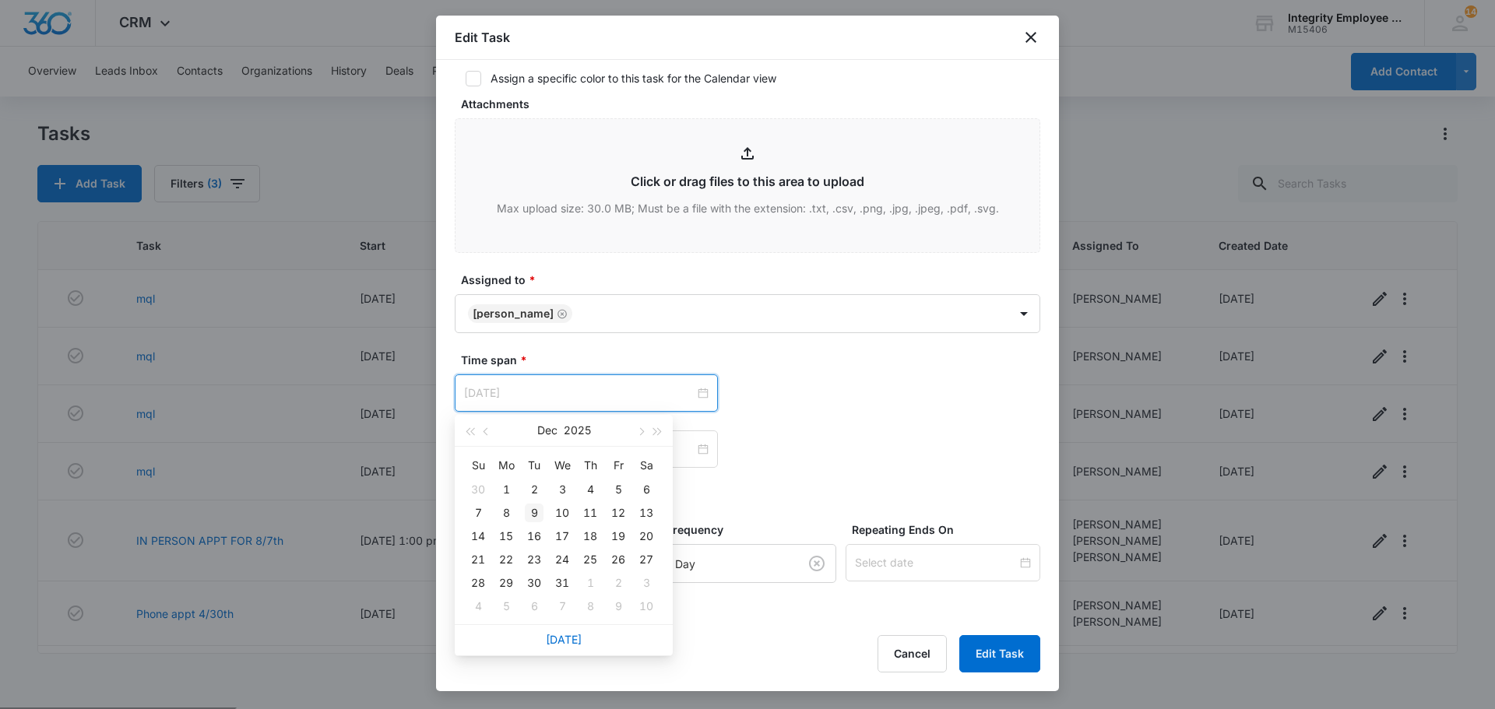
type input "Dec 9, 2025"
click at [543, 508] on td "9" at bounding box center [534, 512] width 28 height 23
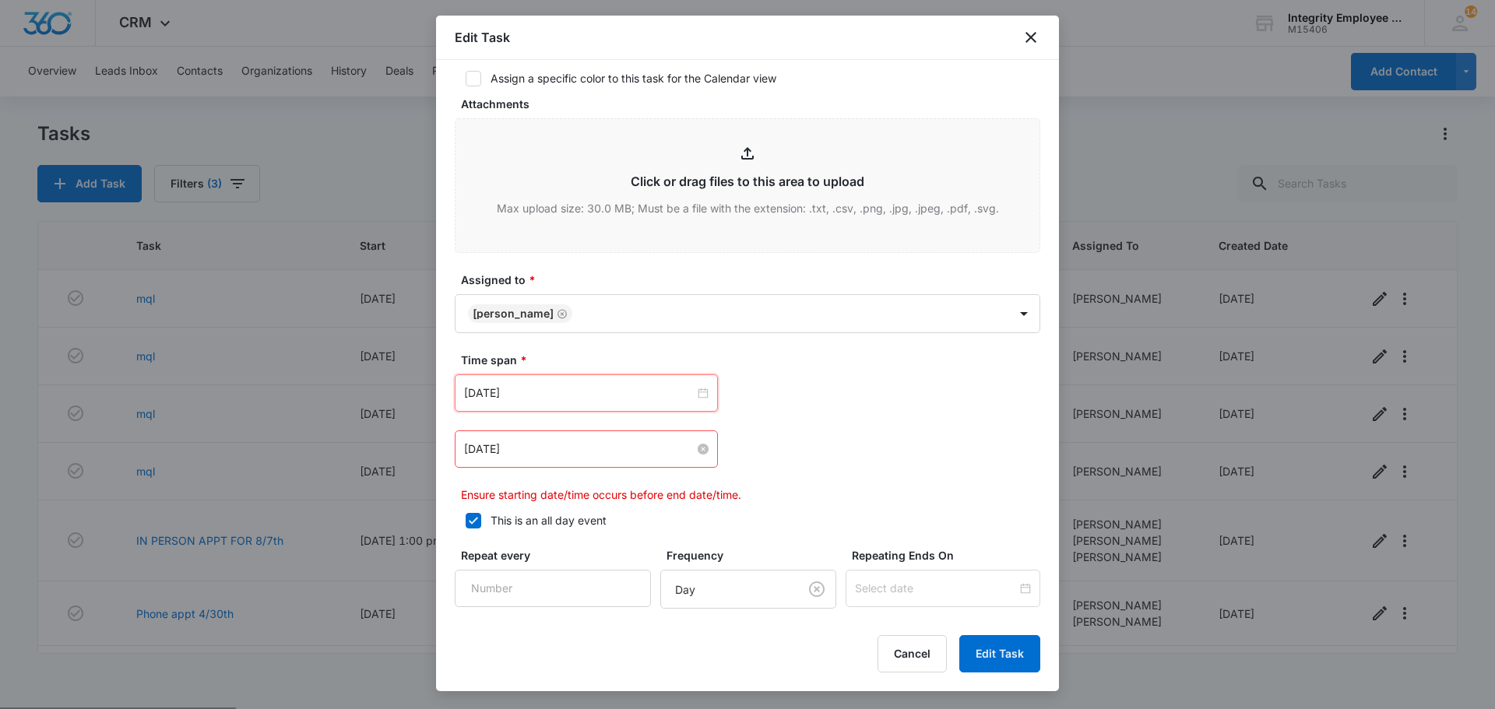
click at [569, 445] on input "Aug 6, 2025" at bounding box center [579, 449] width 230 height 17
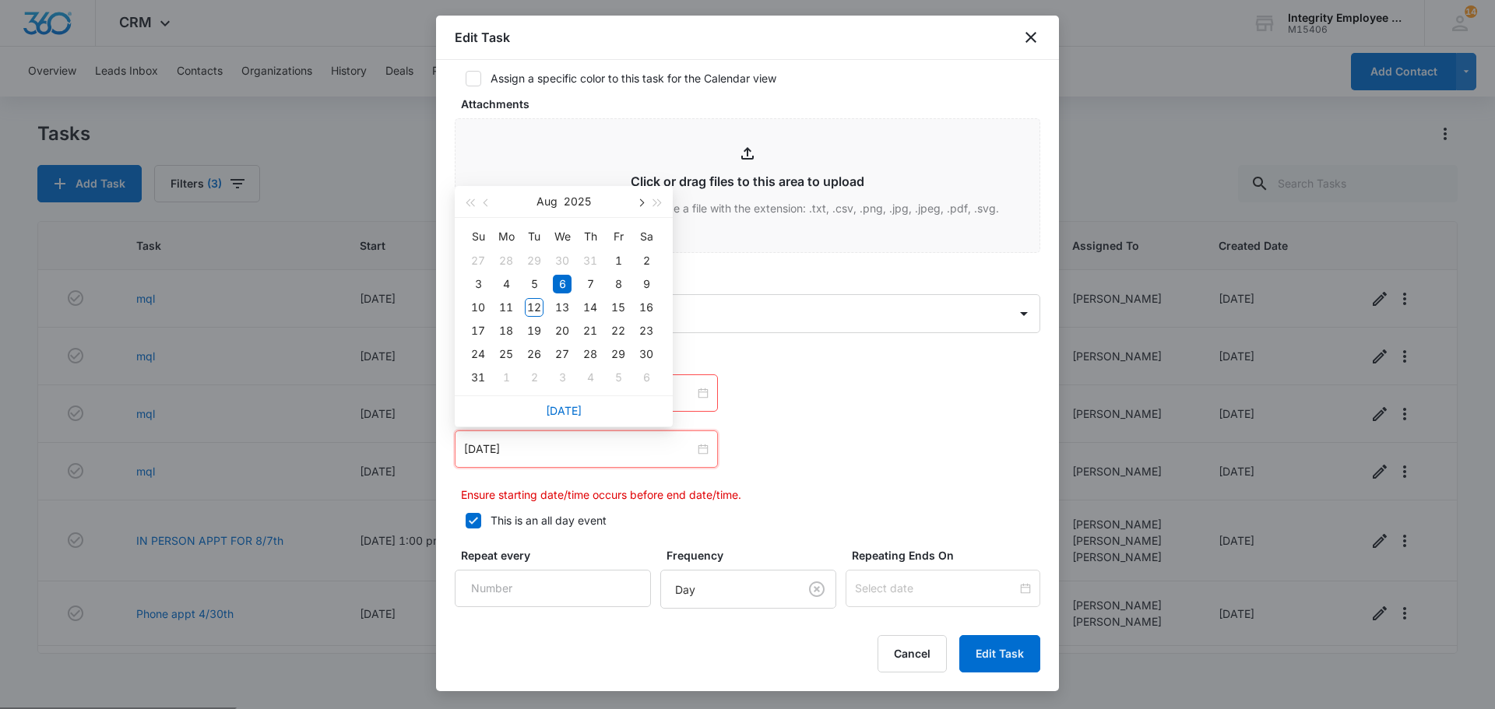
click at [640, 204] on span "button" at bounding box center [640, 203] width 8 height 8
click at [642, 211] on button "button" at bounding box center [639, 201] width 17 height 31
type input "Dec 9, 2025"
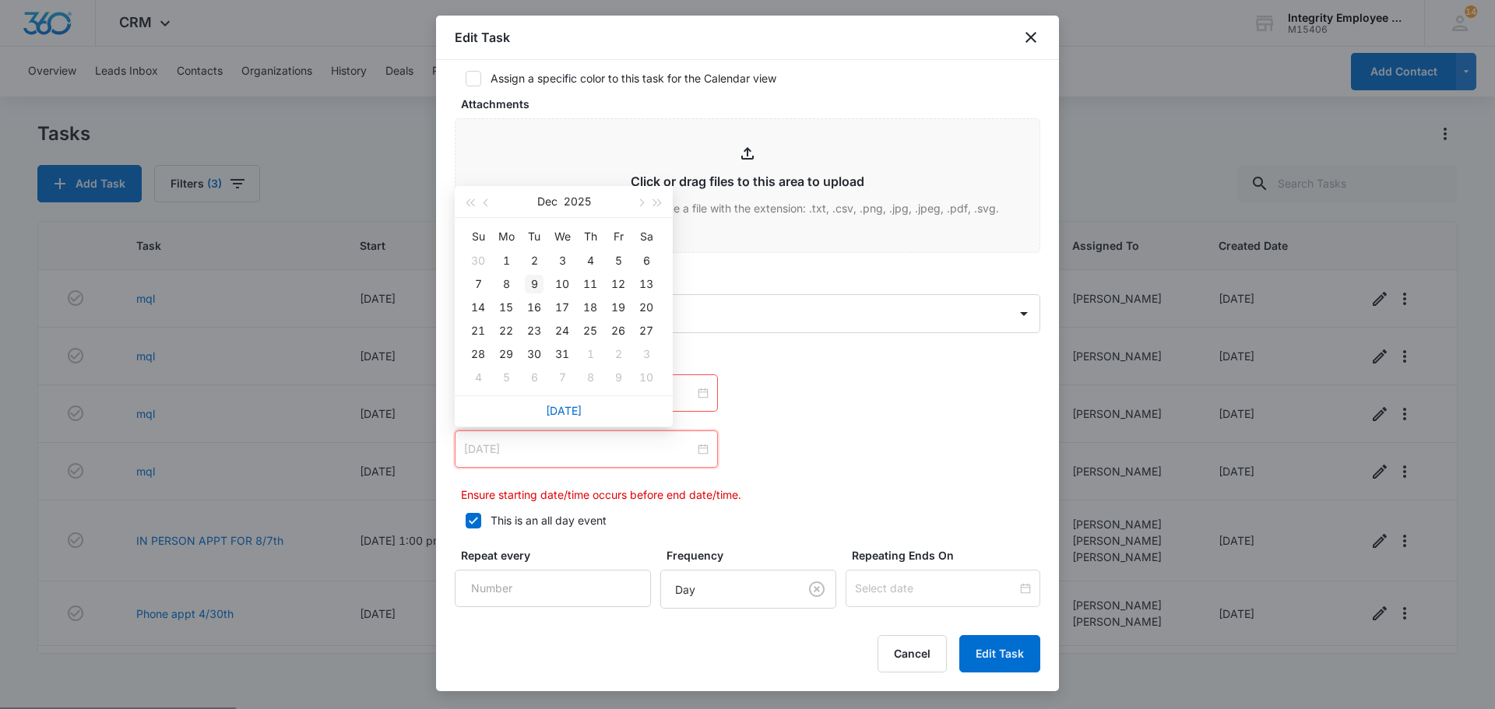
click at [533, 288] on div "9" at bounding box center [534, 284] width 19 height 19
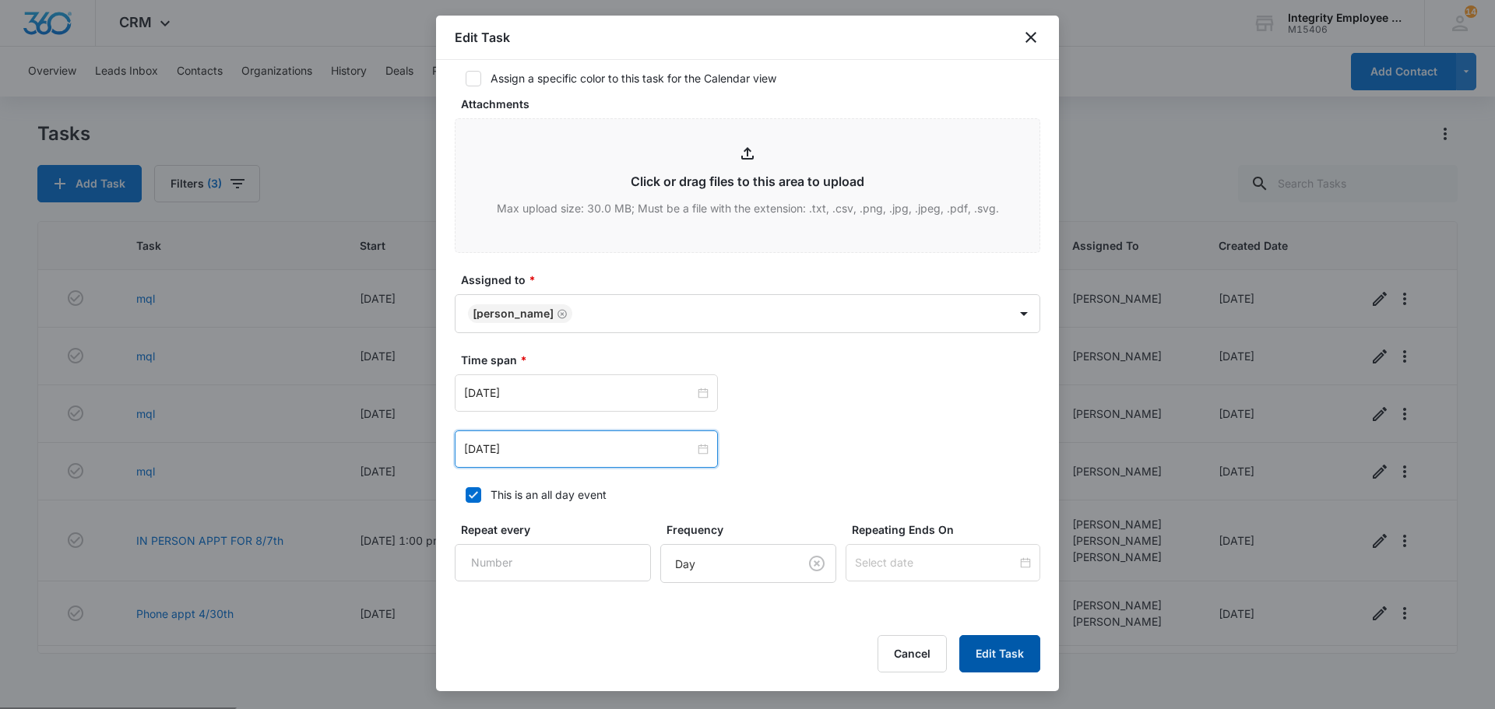
click at [996, 668] on button "Edit Task" at bounding box center [999, 653] width 81 height 37
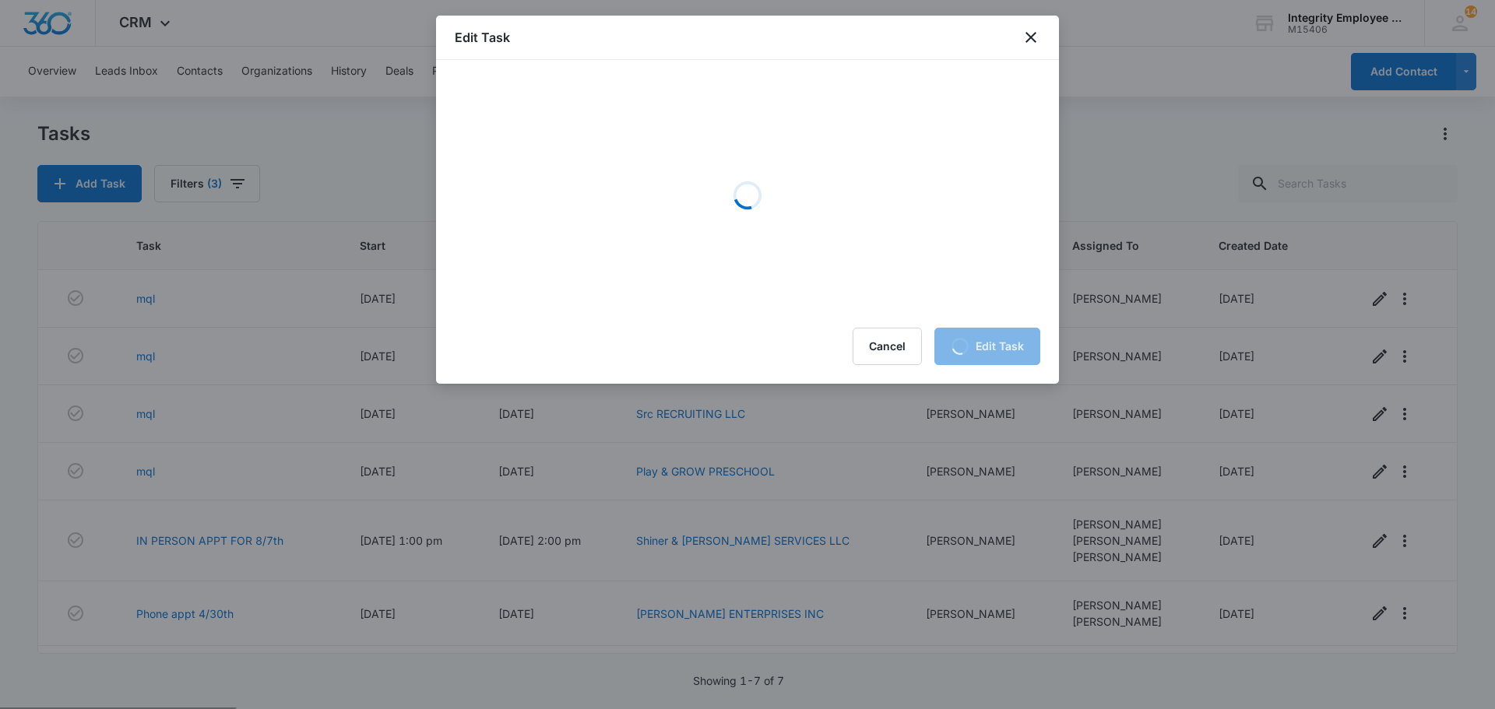
scroll to position [0, 0]
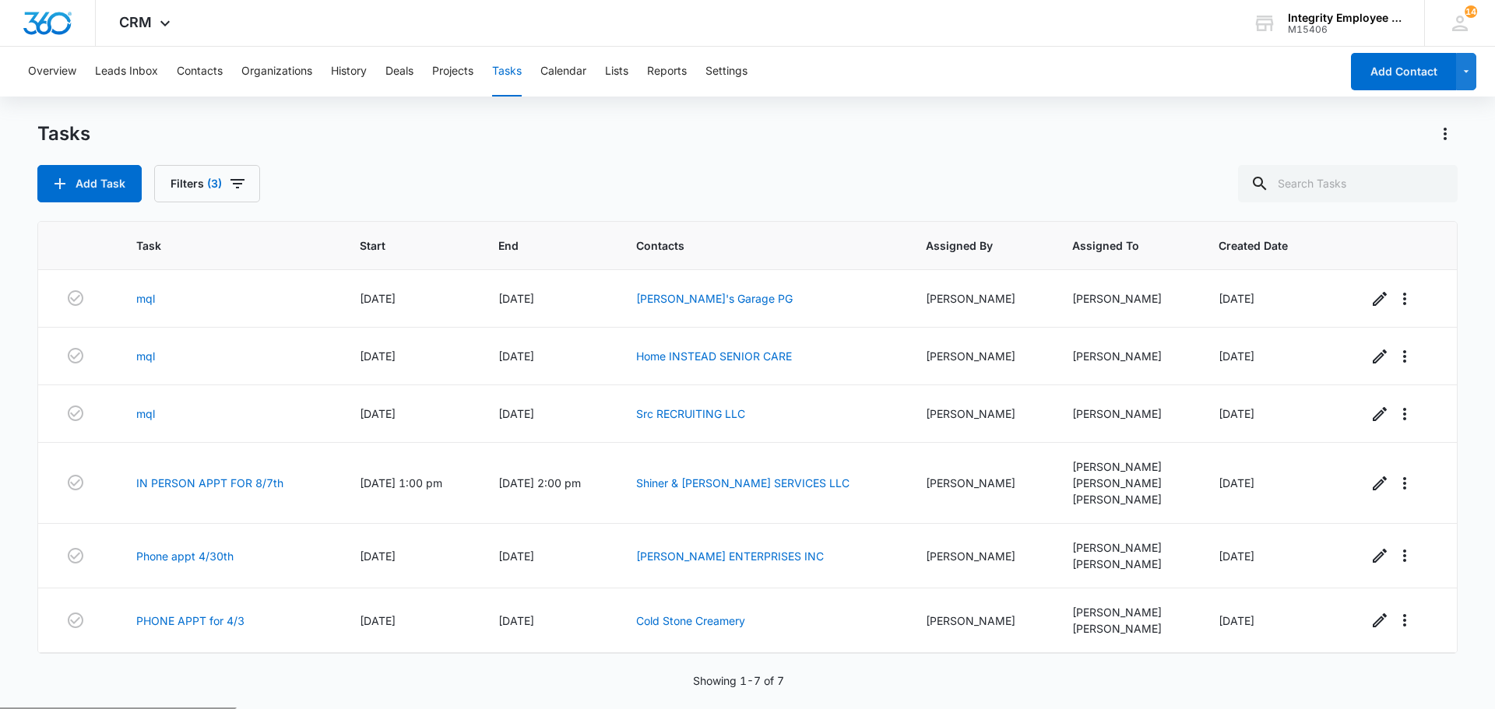
click at [660, 176] on div "Add Task Filters (3)" at bounding box center [747, 183] width 1420 height 37
click at [225, 73] on div "Overview Leads Inbox Contacts Organizations History Deals Projects Tasks Calend…" at bounding box center [679, 72] width 1321 height 50
click at [211, 70] on button "Contacts" at bounding box center [200, 72] width 46 height 50
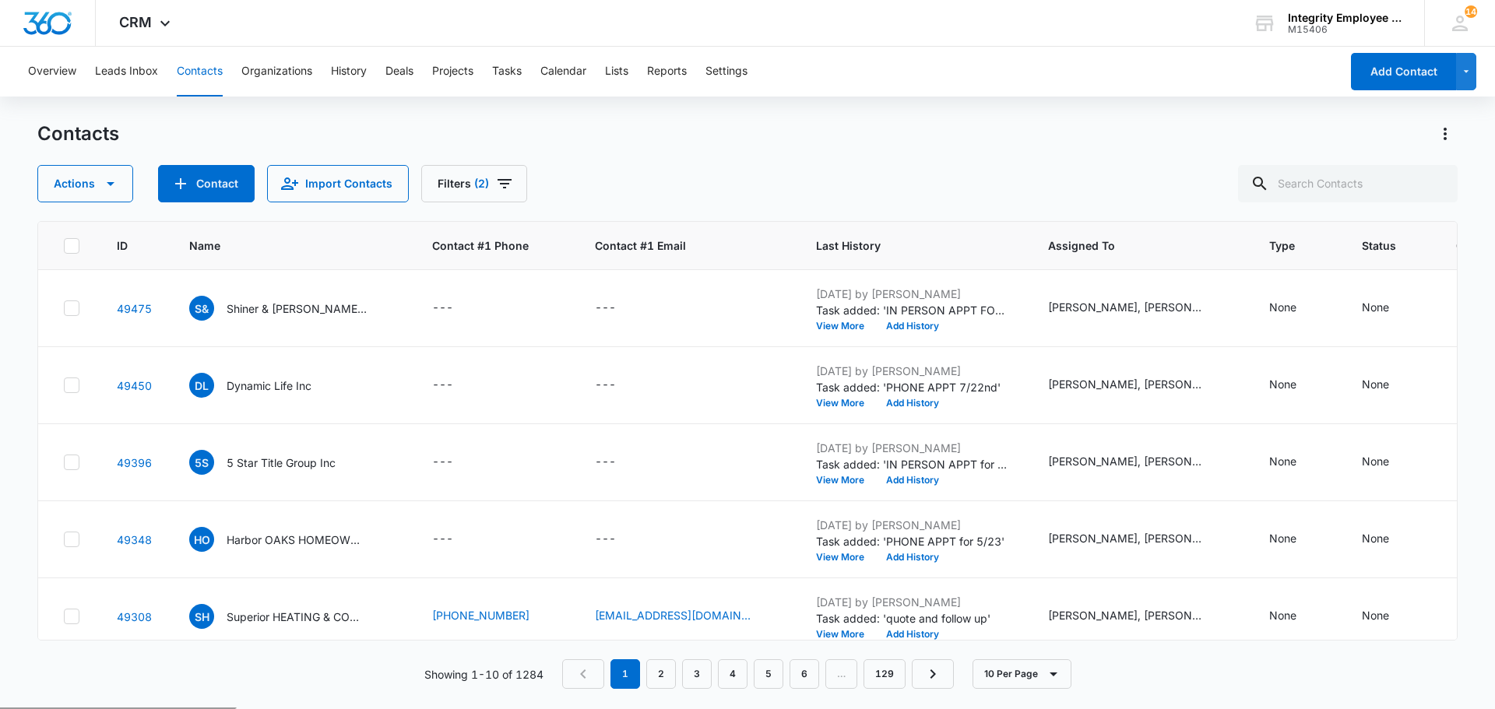
click at [184, 69] on button "Contacts" at bounding box center [200, 72] width 46 height 50
click at [185, 69] on button "Contacts" at bounding box center [200, 72] width 46 height 50
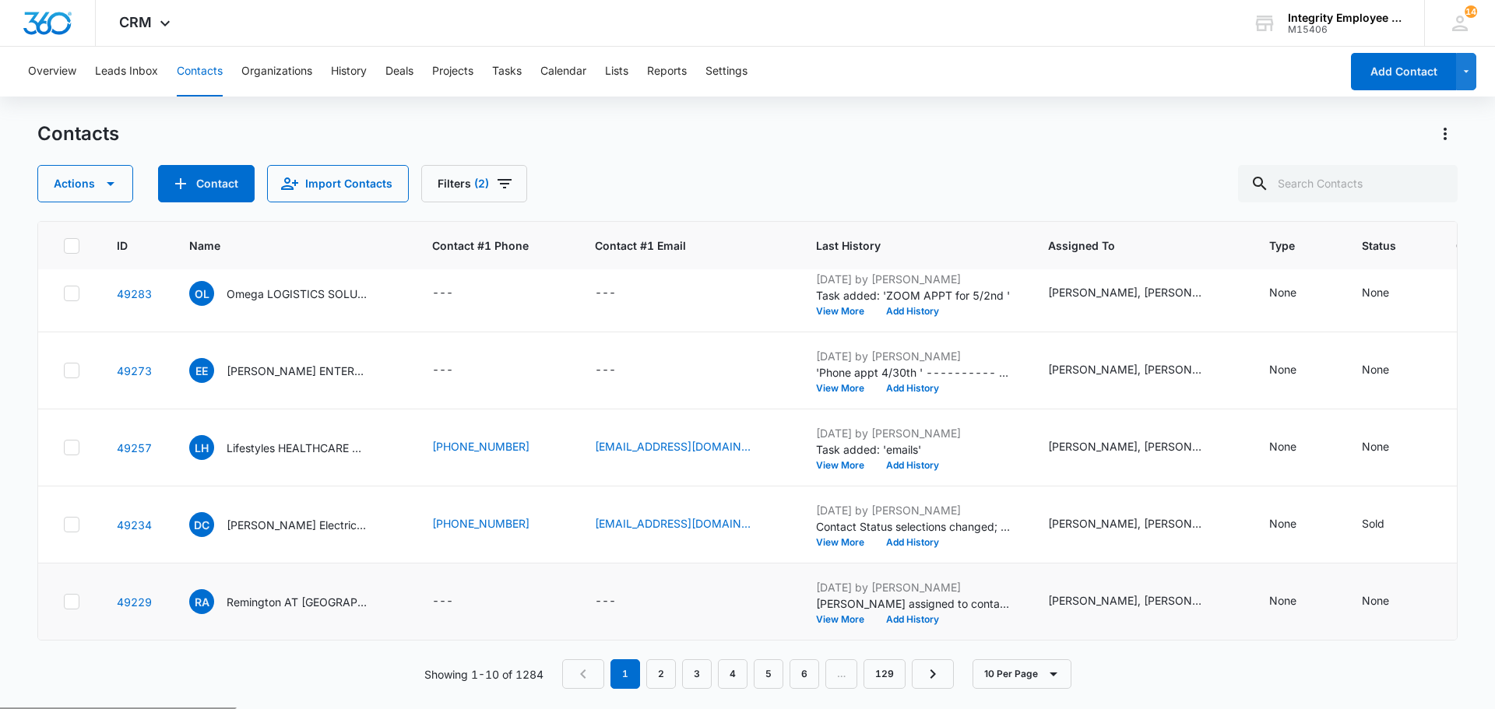
scroll to position [412, 0]
